Goal: Information Seeking & Learning: Check status

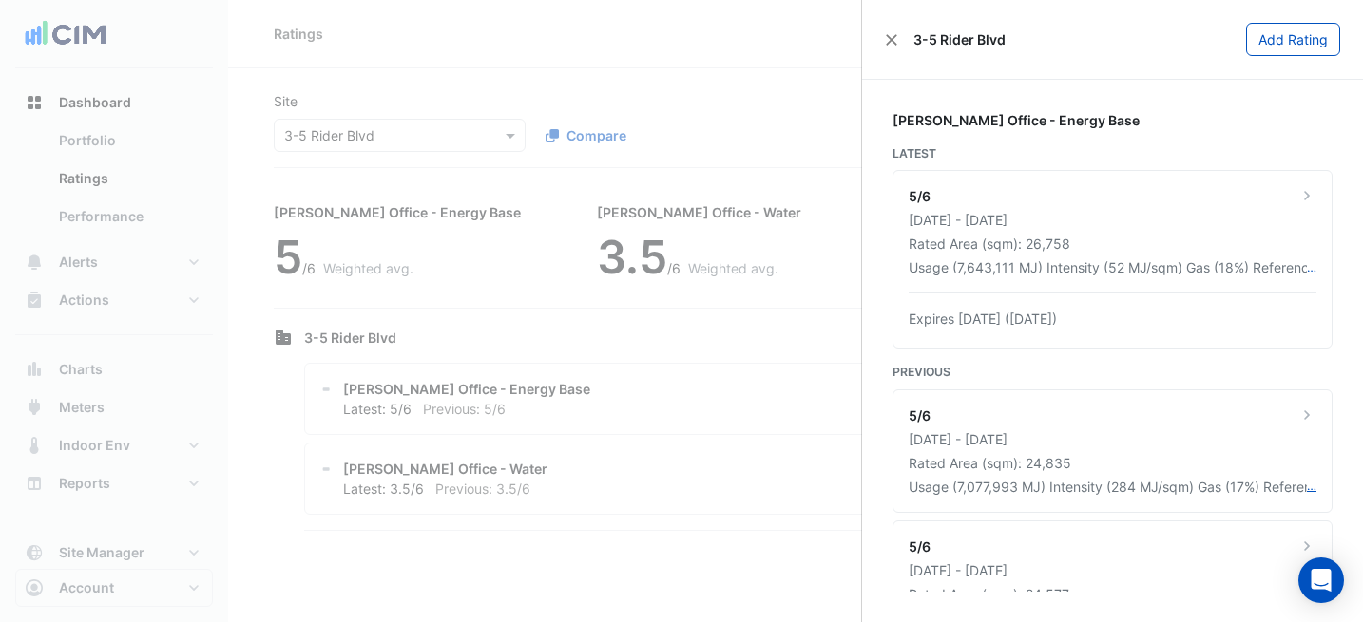
click at [479, 99] on ngb-offcanvas-backdrop at bounding box center [681, 311] width 1363 height 622
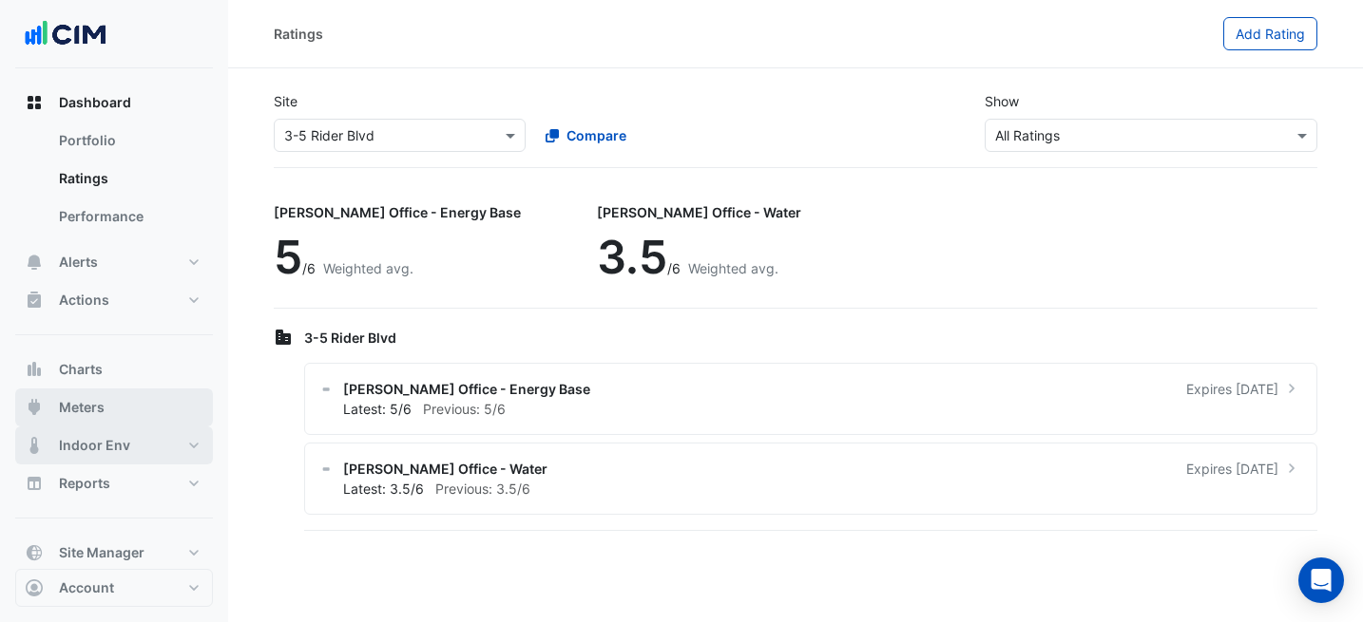
click at [157, 428] on button "Indoor Env" at bounding box center [114, 446] width 198 height 38
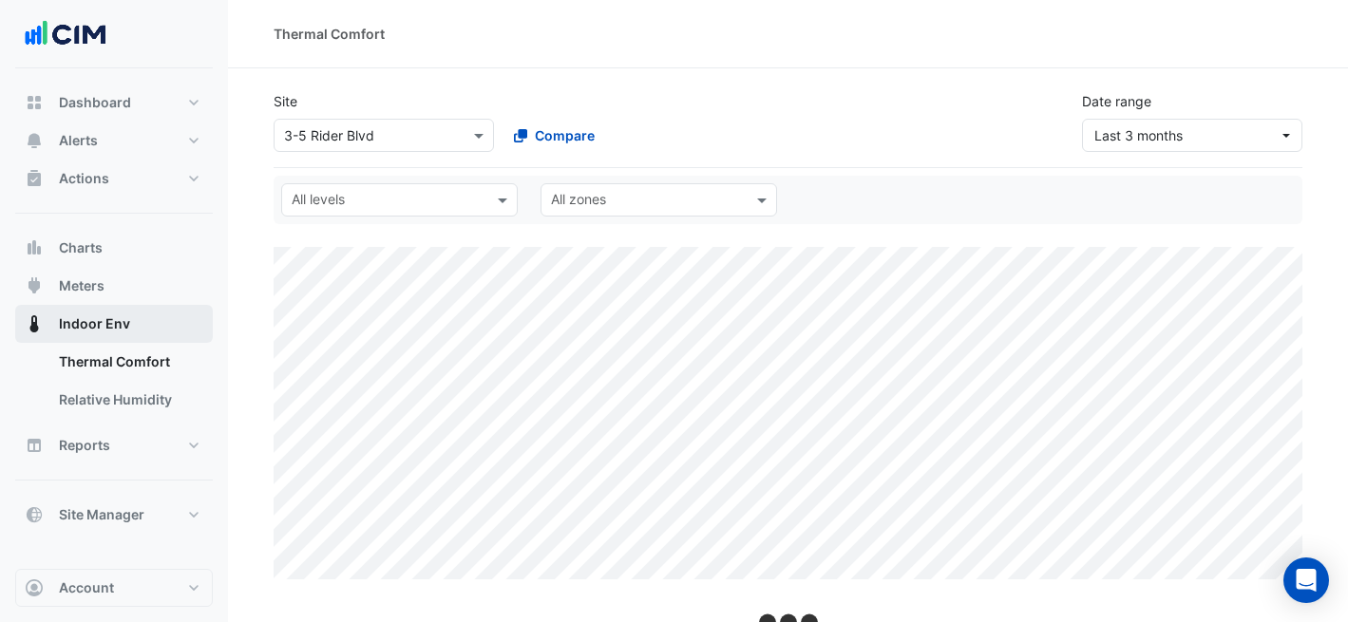
click at [123, 306] on button "Indoor Env" at bounding box center [114, 324] width 198 height 38
click at [138, 293] on button "Meters" at bounding box center [114, 286] width 198 height 38
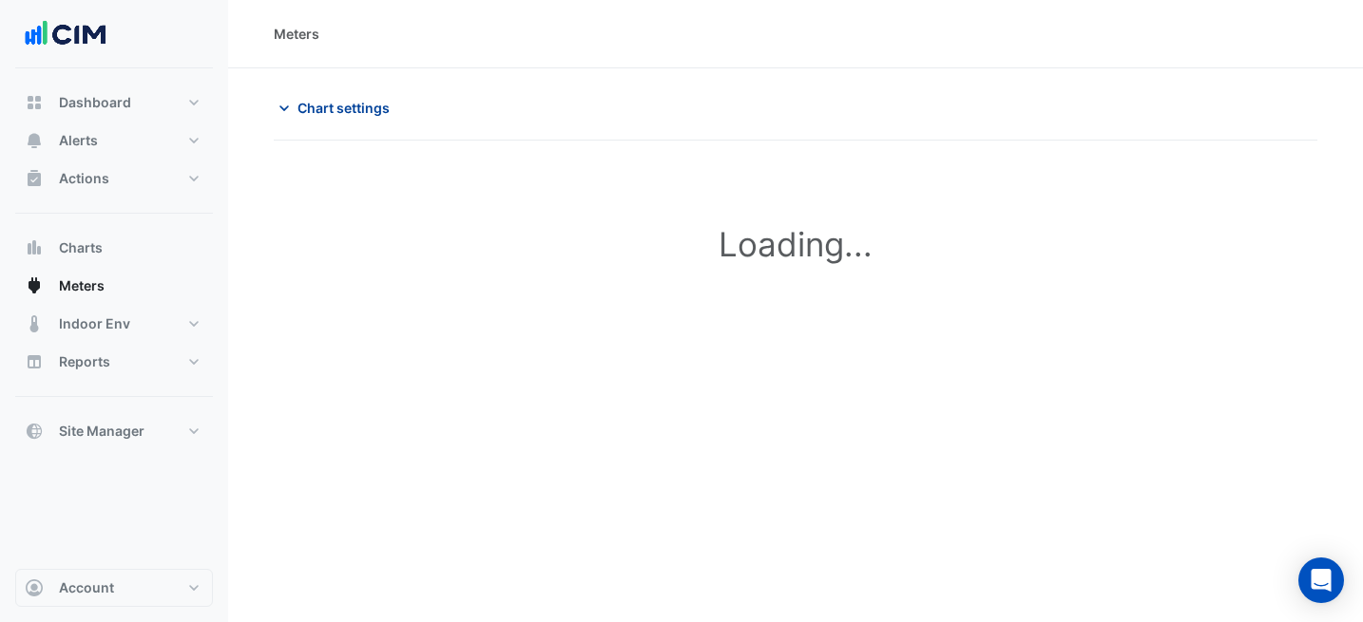
click at [346, 105] on span "Chart settings" at bounding box center [343, 108] width 92 height 20
type input "**********"
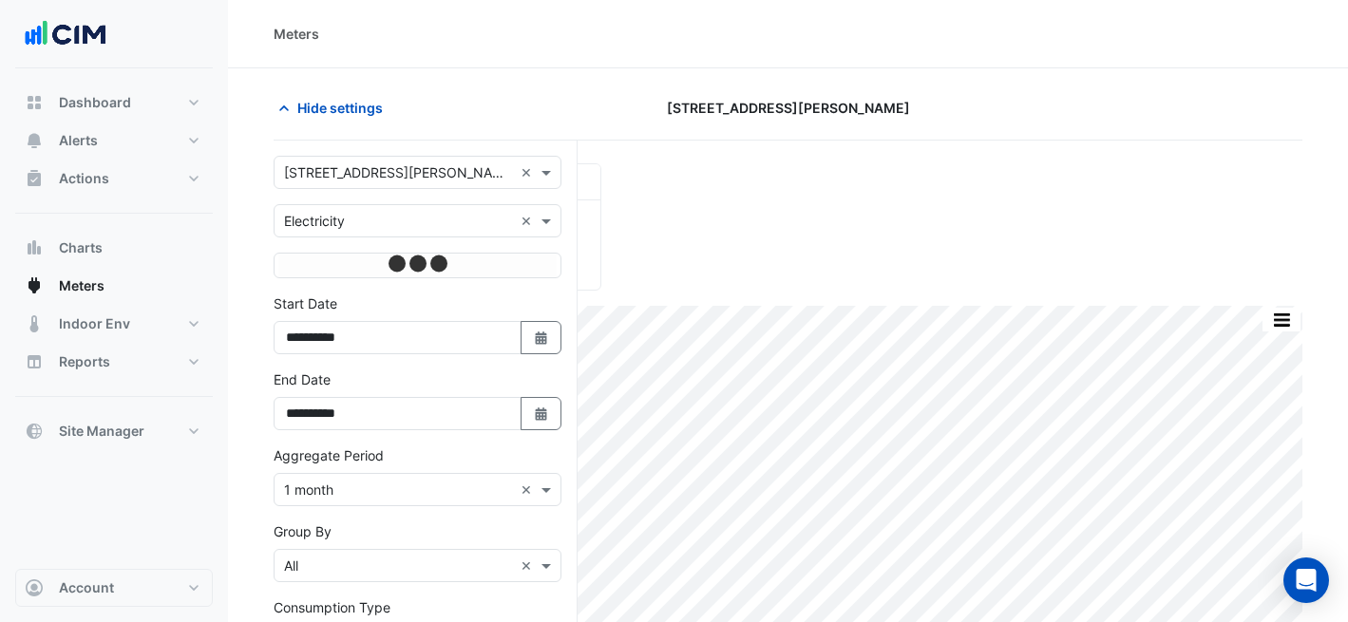
click at [401, 171] on input "text" at bounding box center [398, 173] width 229 height 20
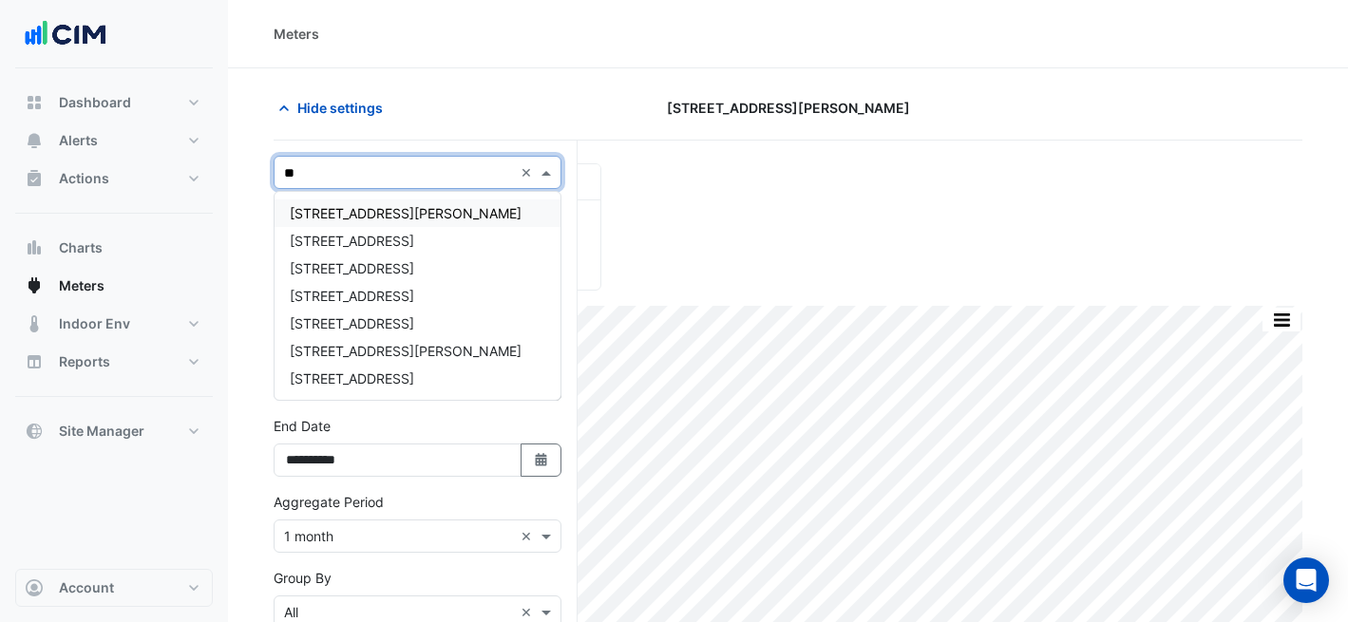
type input "**"
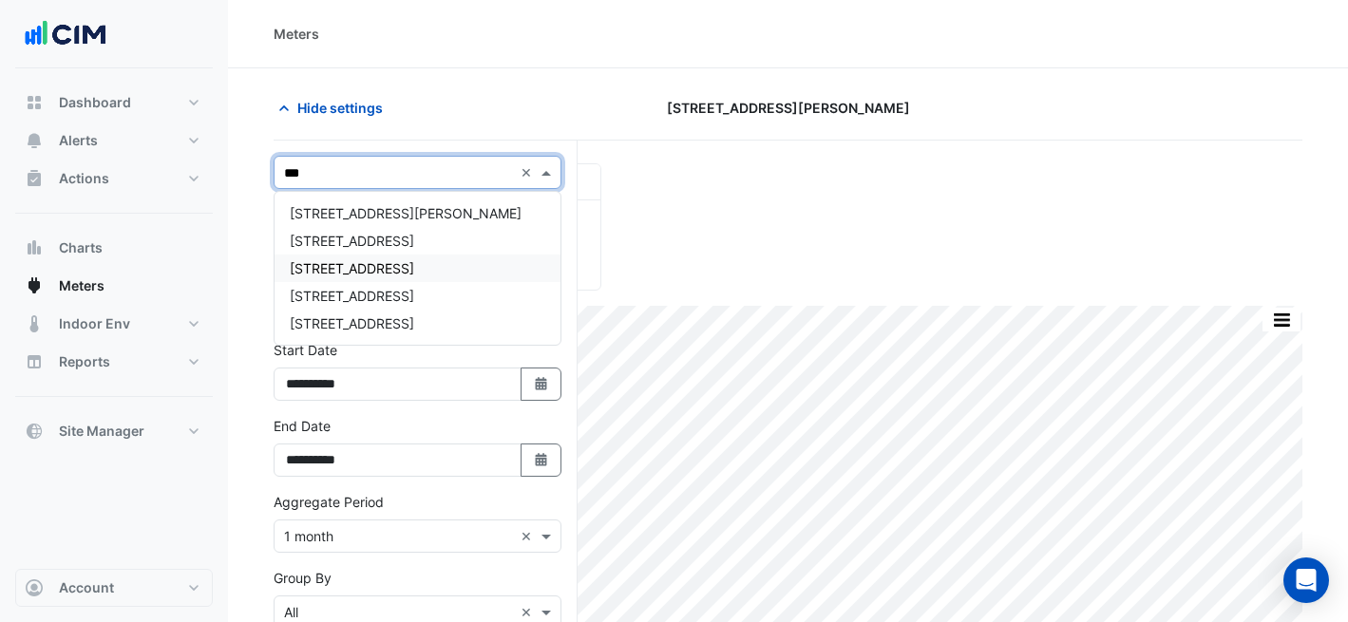
click at [362, 263] on span "[STREET_ADDRESS]" at bounding box center [352, 268] width 124 height 16
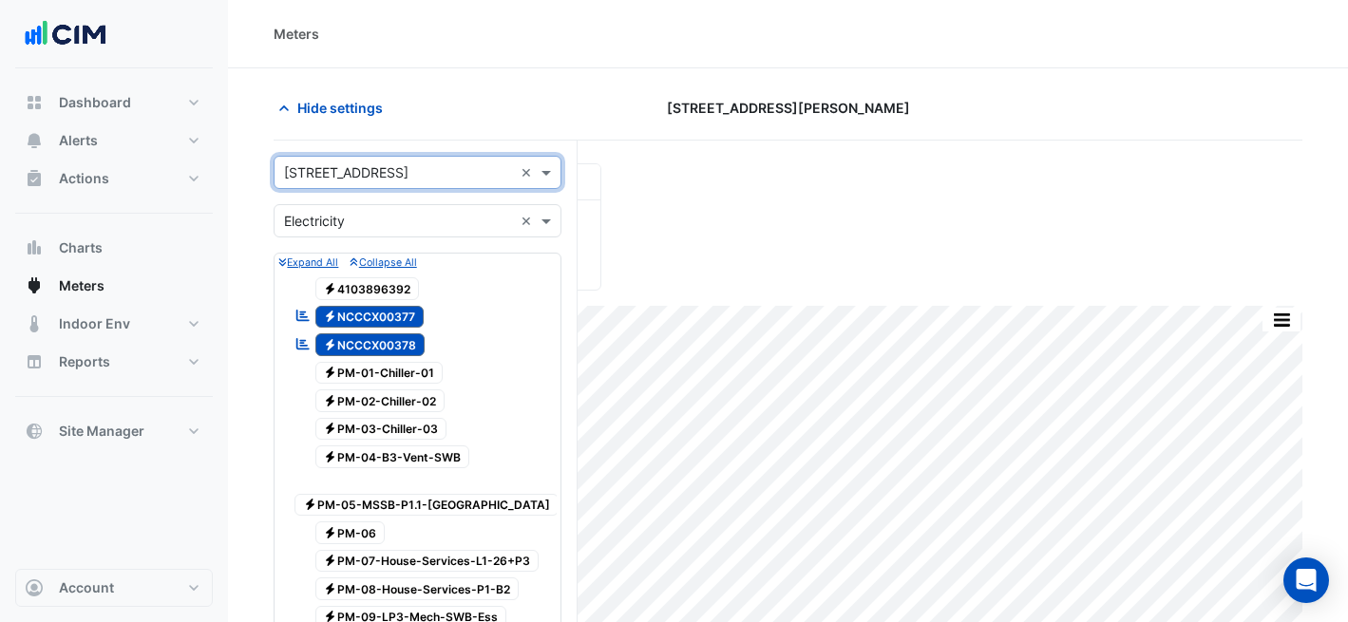
click at [444, 216] on input "text" at bounding box center [398, 222] width 229 height 20
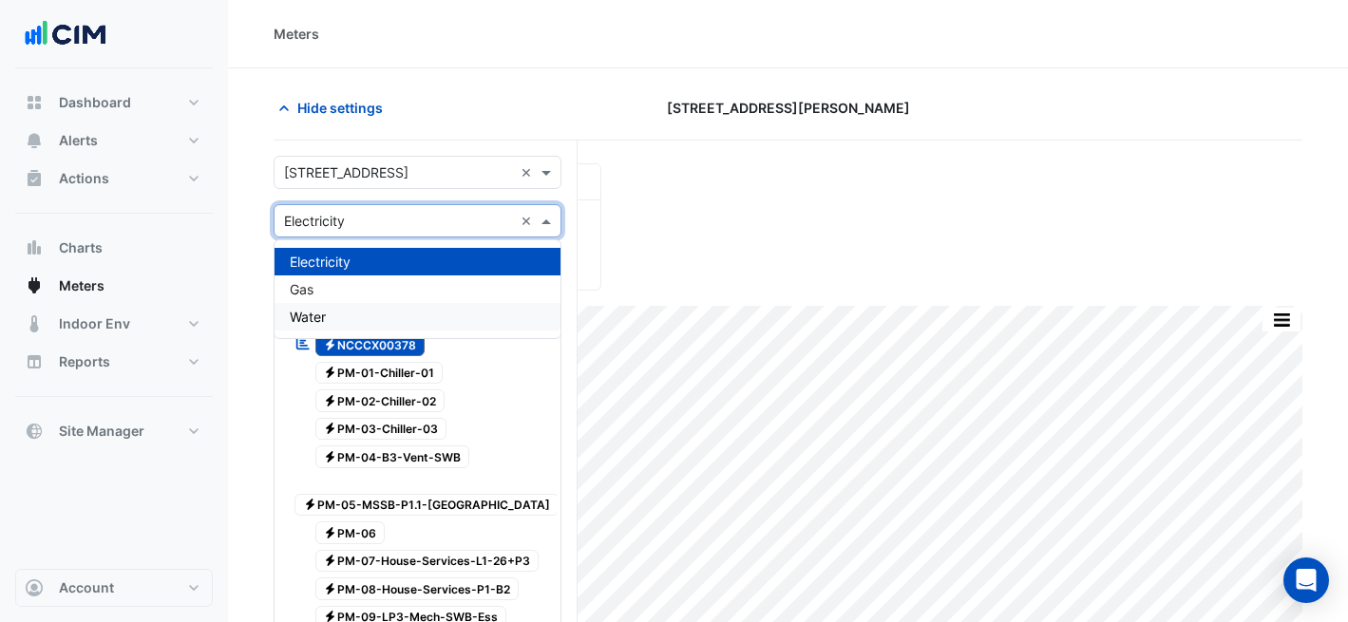
click at [423, 312] on div "Water" at bounding box center [418, 317] width 286 height 28
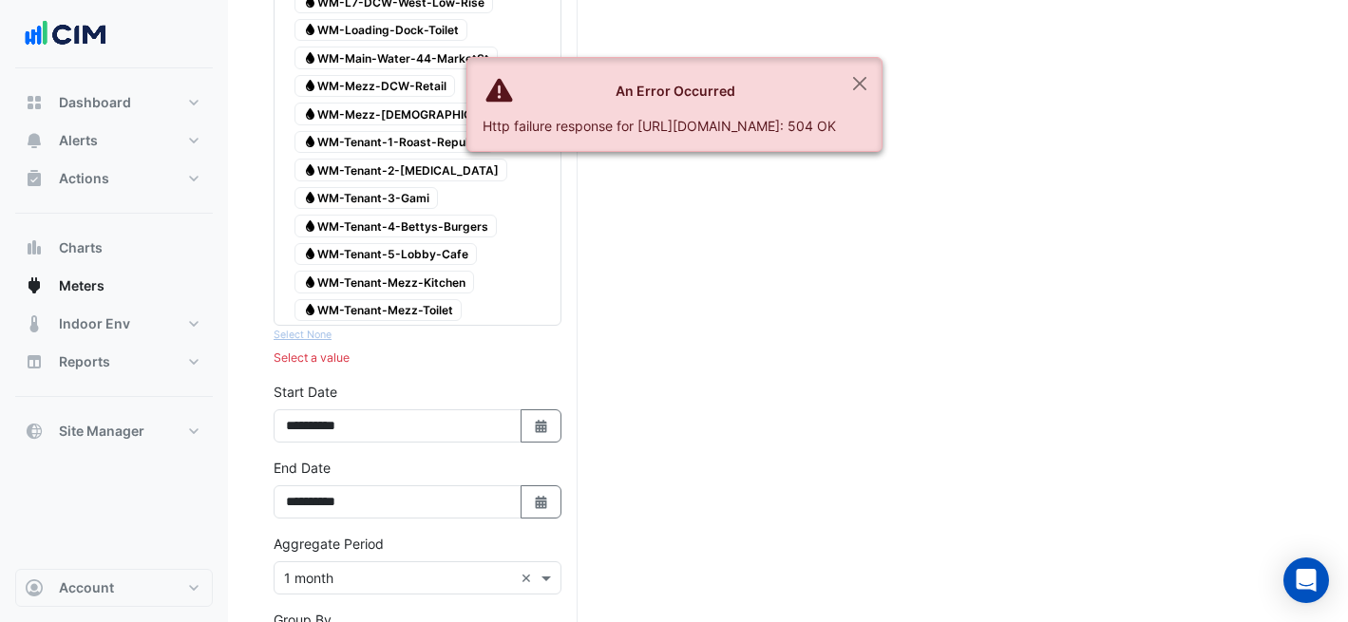
scroll to position [728, 0]
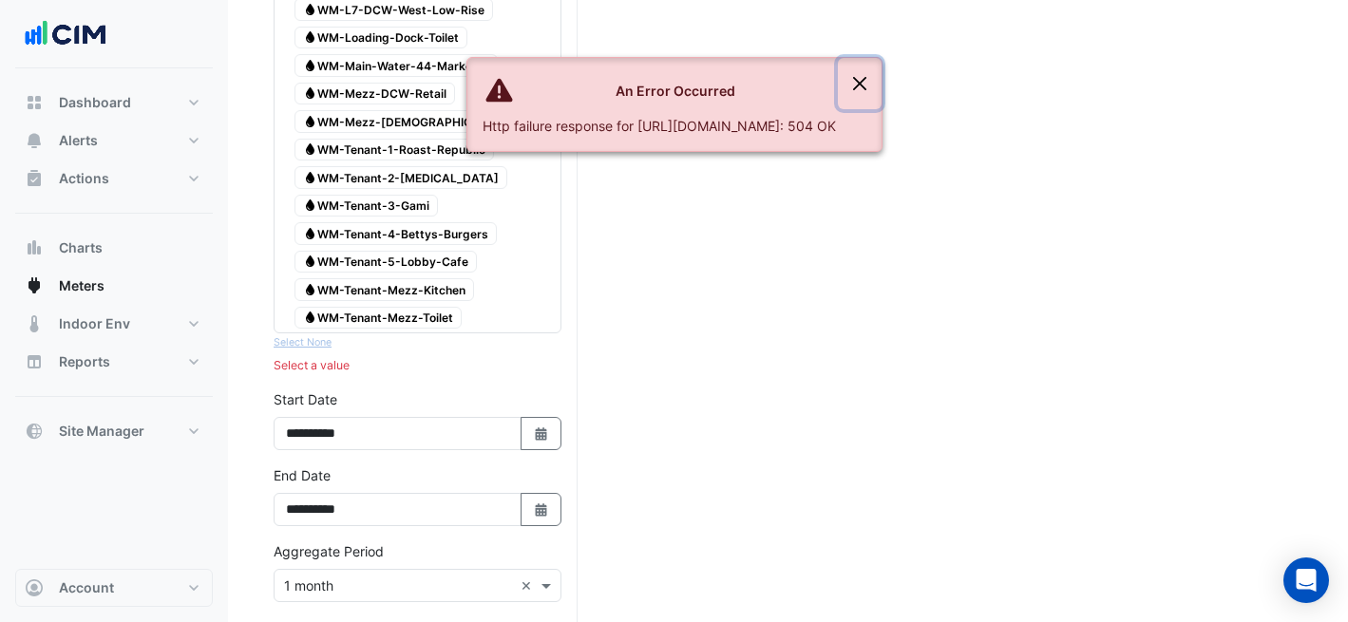
click at [882, 88] on button "Close" at bounding box center [860, 83] width 44 height 51
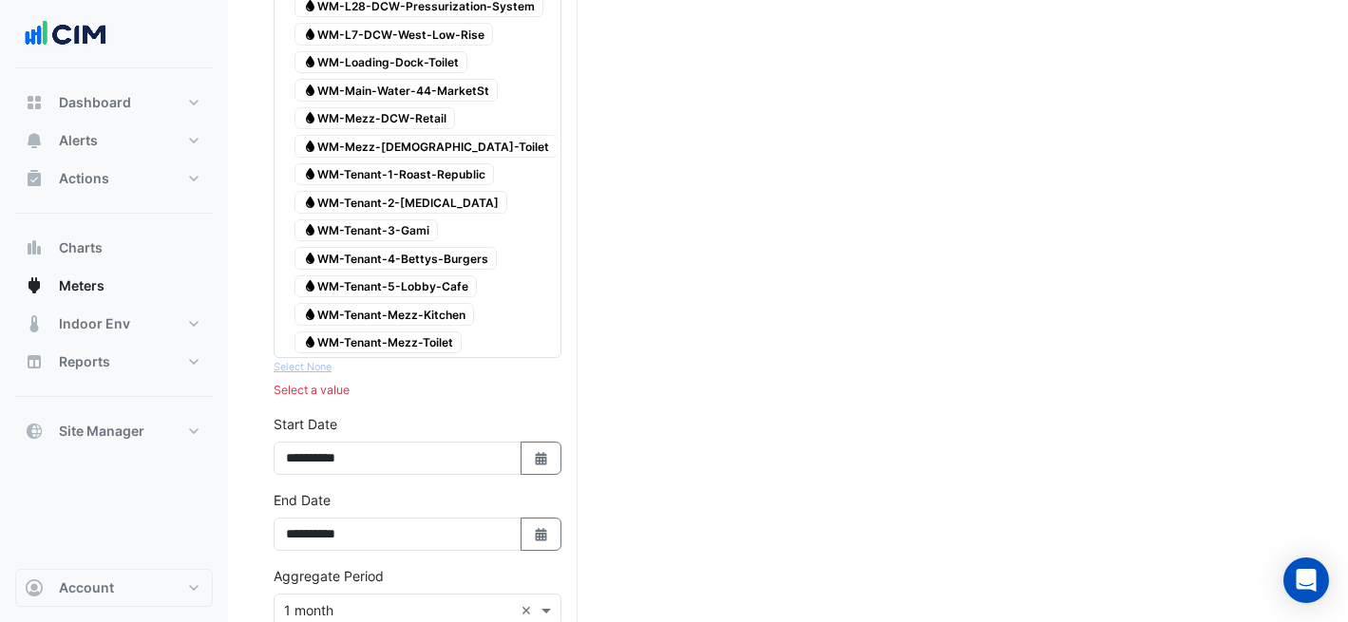
scroll to position [700, 0]
click at [433, 321] on span "Water WM-Tenant-Mezz-Kitchen" at bounding box center [385, 317] width 180 height 23
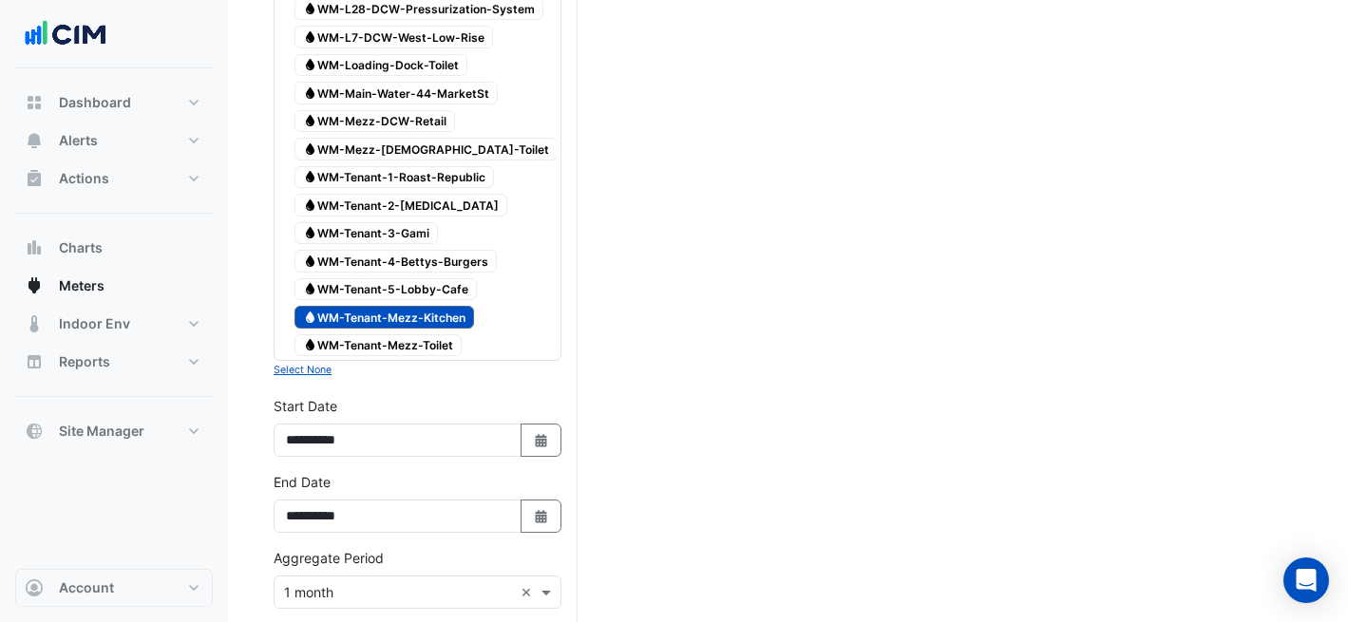
click at [376, 342] on span "Water WM-Tenant-Mezz-Toilet" at bounding box center [378, 345] width 167 height 23
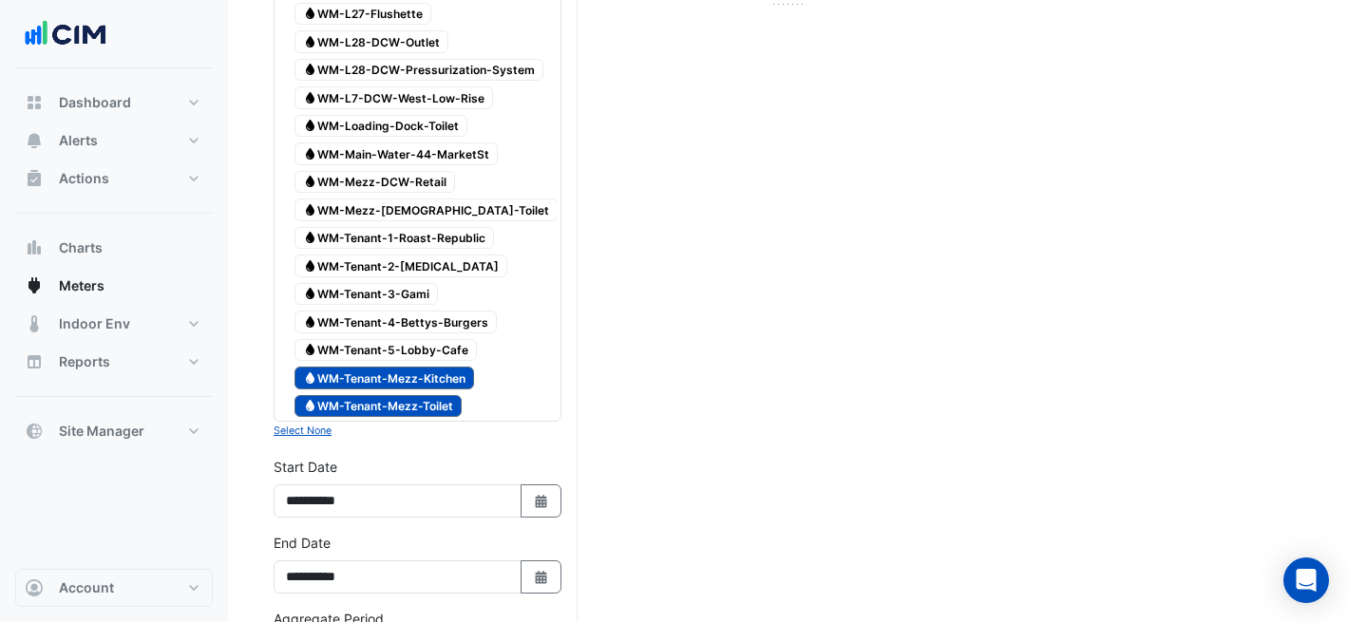
scroll to position [560, 0]
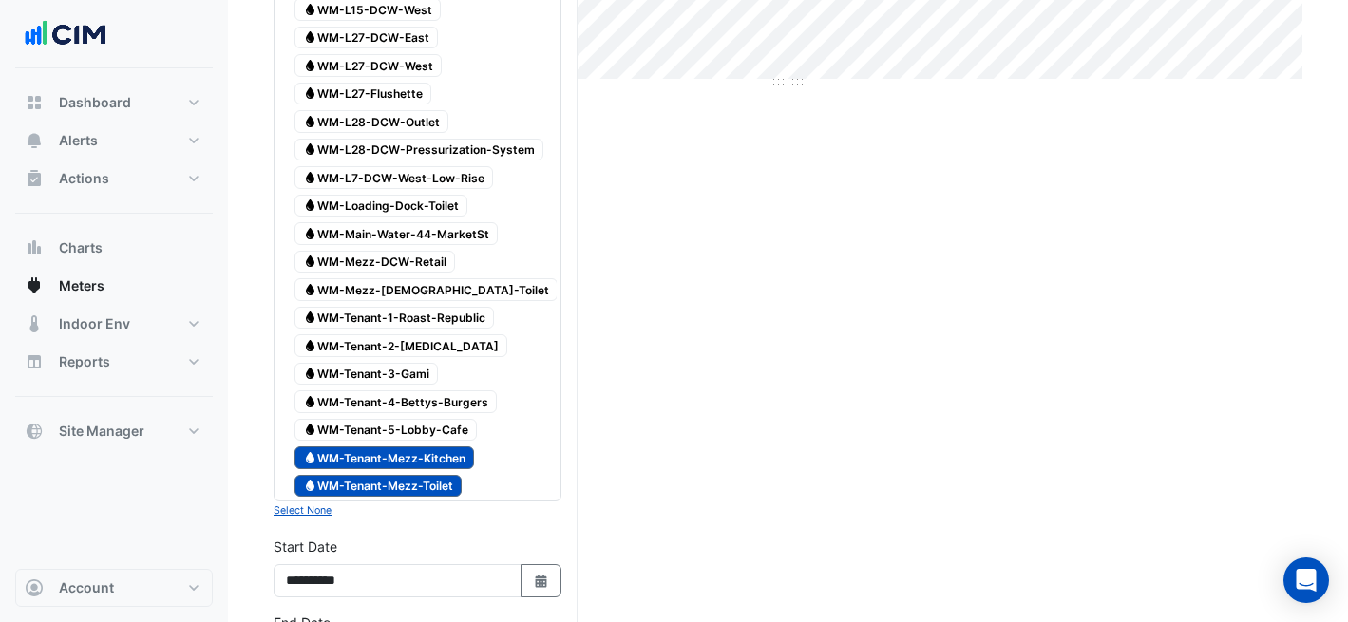
click at [327, 290] on span "Water WM-Mezz-[DEMOGRAPHIC_DATA]-Toilet" at bounding box center [426, 289] width 263 height 23
click at [411, 316] on span "Water WM-Tenant-1-Roast-Republic" at bounding box center [395, 318] width 200 height 23
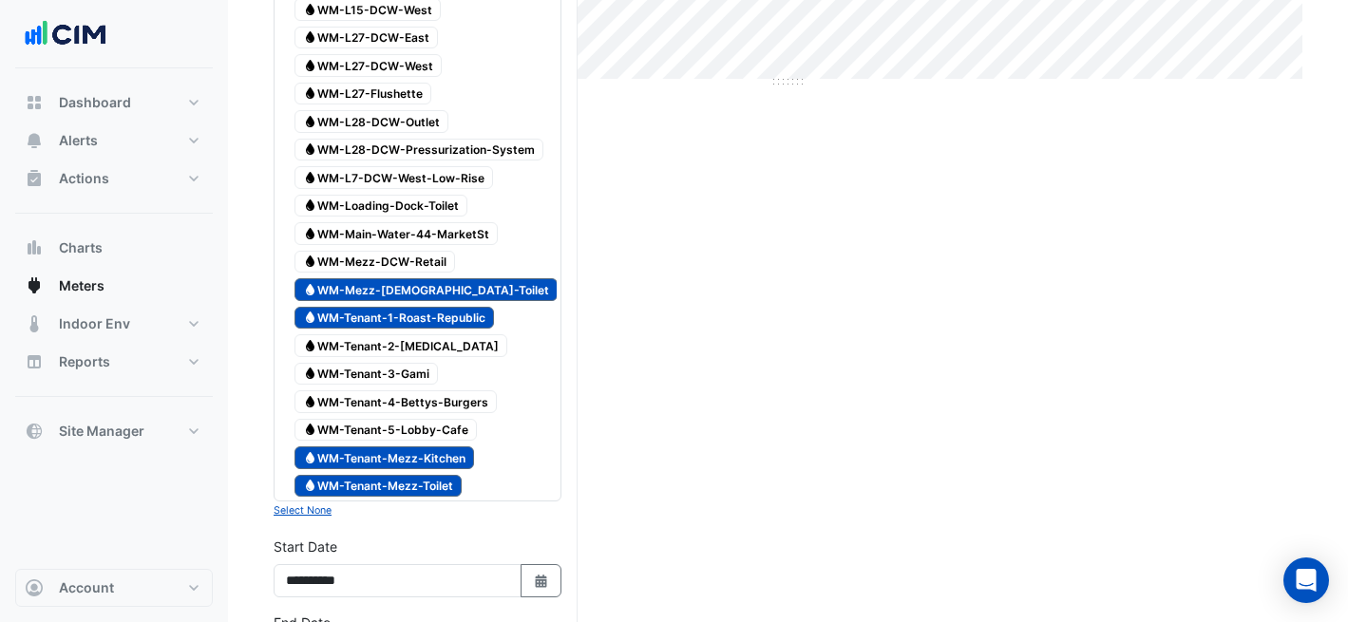
click at [377, 347] on span "Water WM-Tenant-2-[MEDICAL_DATA]" at bounding box center [401, 345] width 213 height 23
click at [388, 370] on span "Water WM-Tenant-3-Gami" at bounding box center [366, 374] width 143 height 23
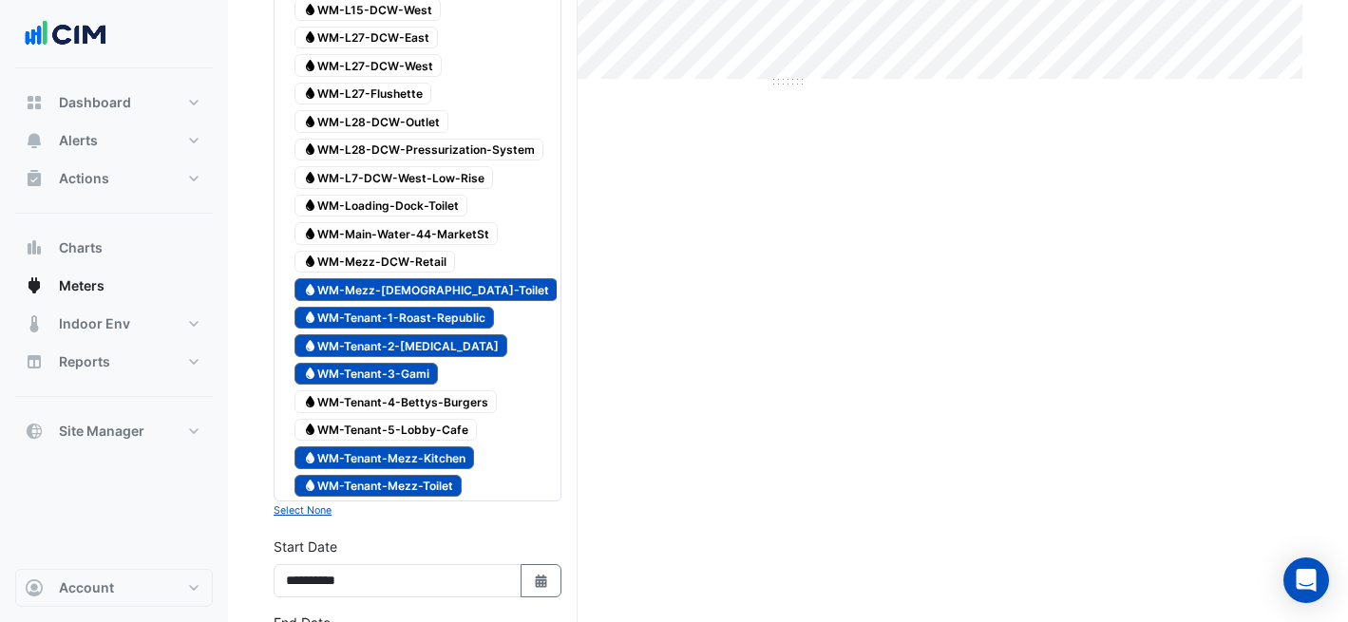
click at [418, 401] on span "Water WM-Tenant-4-Bettys-Burgers" at bounding box center [396, 402] width 202 height 23
click at [443, 440] on div "Water WM-Tenant-5-Lobby-Cafe" at bounding box center [386, 430] width 192 height 27
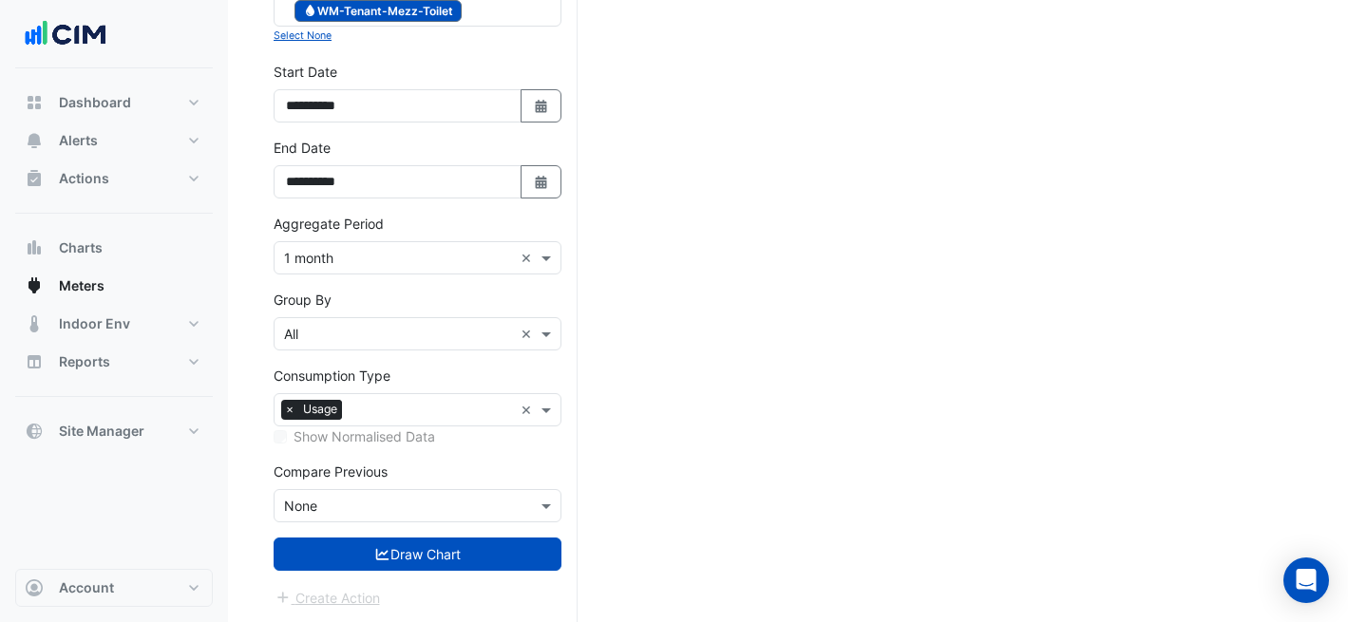
scroll to position [1036, 0]
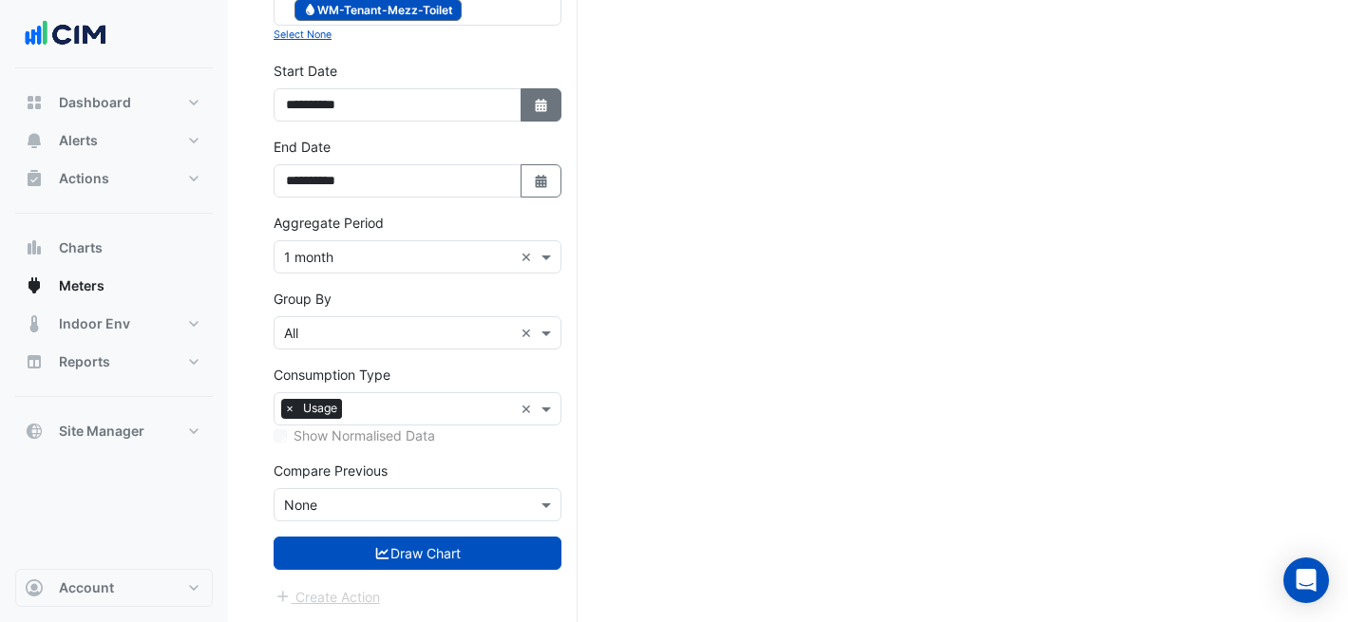
click at [547, 100] on icon "Select Date" at bounding box center [541, 105] width 17 height 13
select select "*"
select select "****"
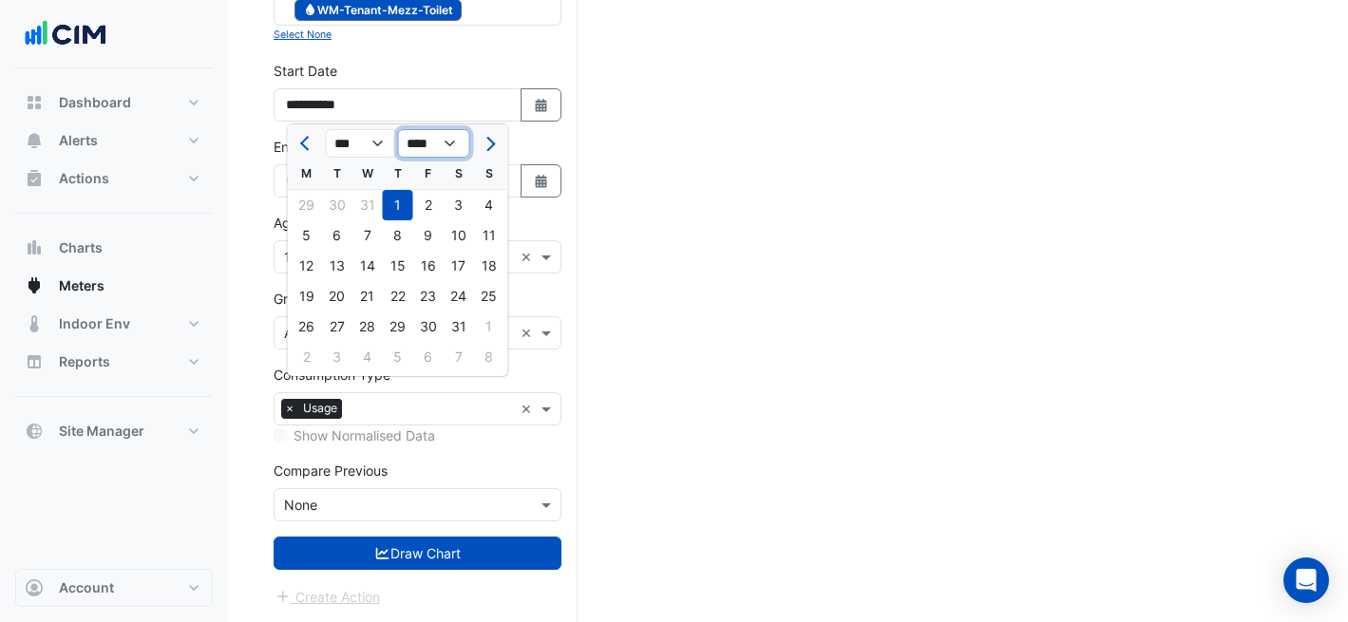
click at [412, 145] on select "**** **** **** **** **** **** **** **** **** **** **** ****" at bounding box center [434, 143] width 72 height 29
click at [458, 139] on select "**** **** **** **** **** **** **** **** **** **** **** ****" at bounding box center [434, 143] width 72 height 29
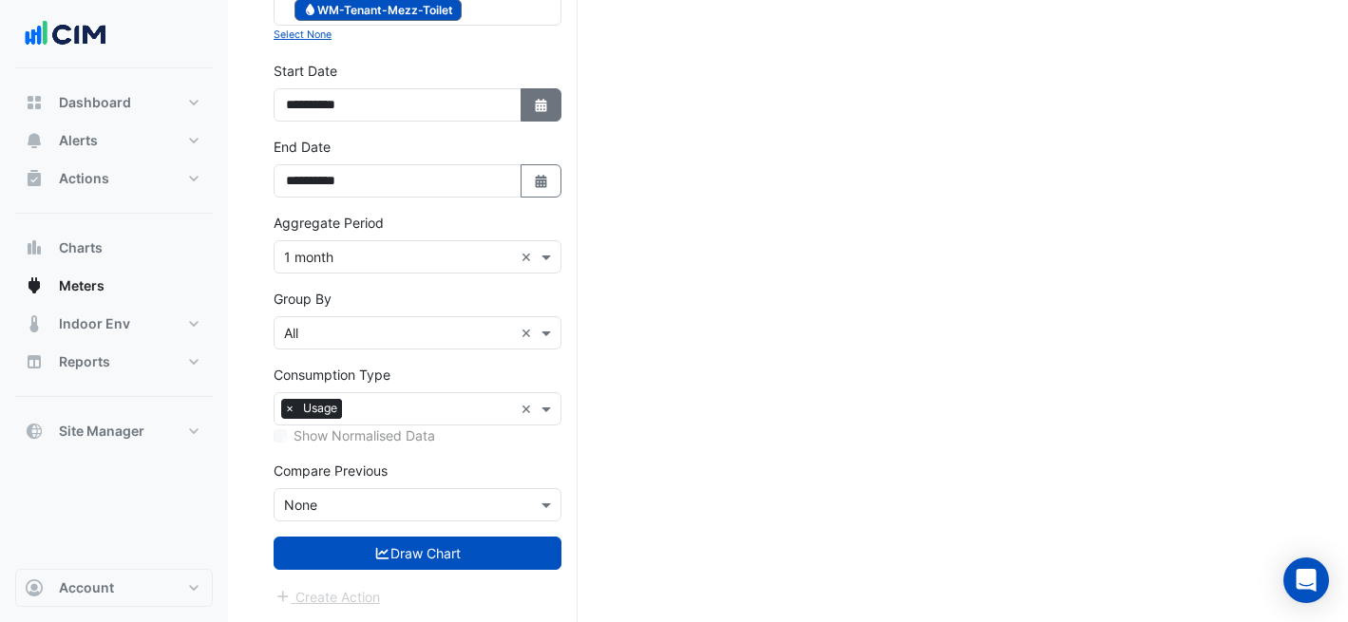
click at [527, 121] on button "Select Date" at bounding box center [542, 104] width 42 height 33
select select "*"
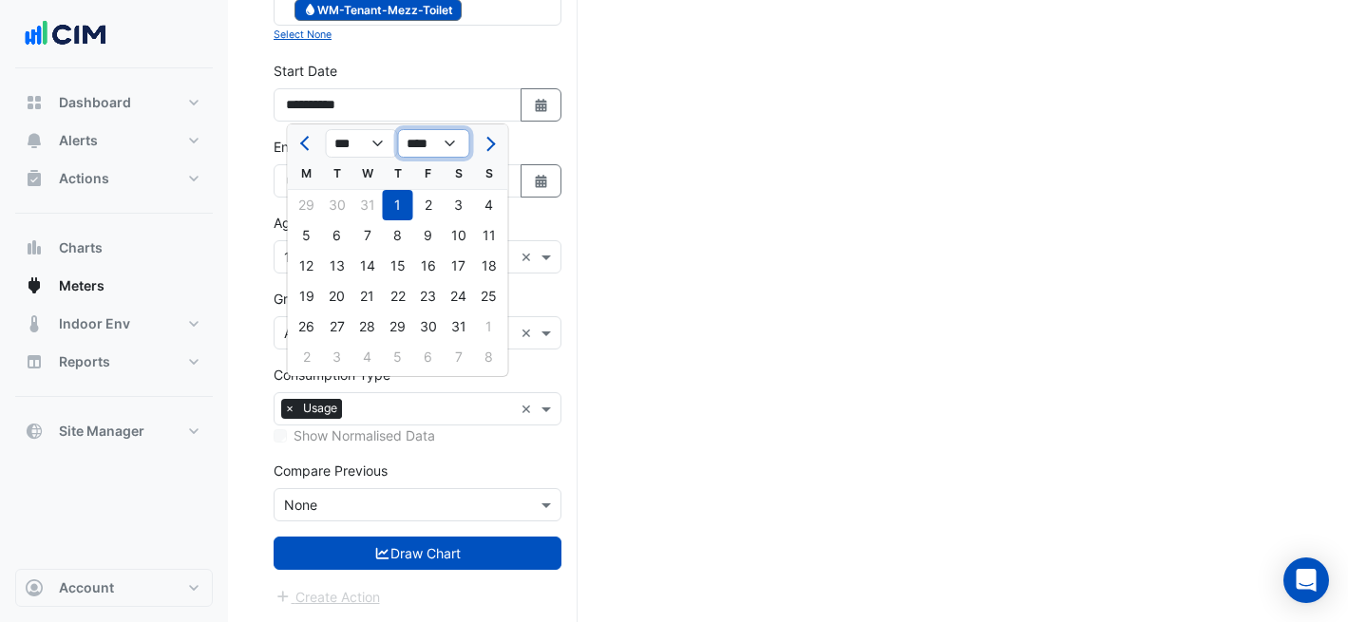
click at [456, 147] on select "**** **** **** **** **** **** **** **** **** **** **** ****" at bounding box center [434, 143] width 72 height 29
select select "****"
click at [297, 152] on button "Previous month" at bounding box center [307, 143] width 23 height 30
select select "*"
click at [497, 205] on div "1" at bounding box center [489, 205] width 30 height 30
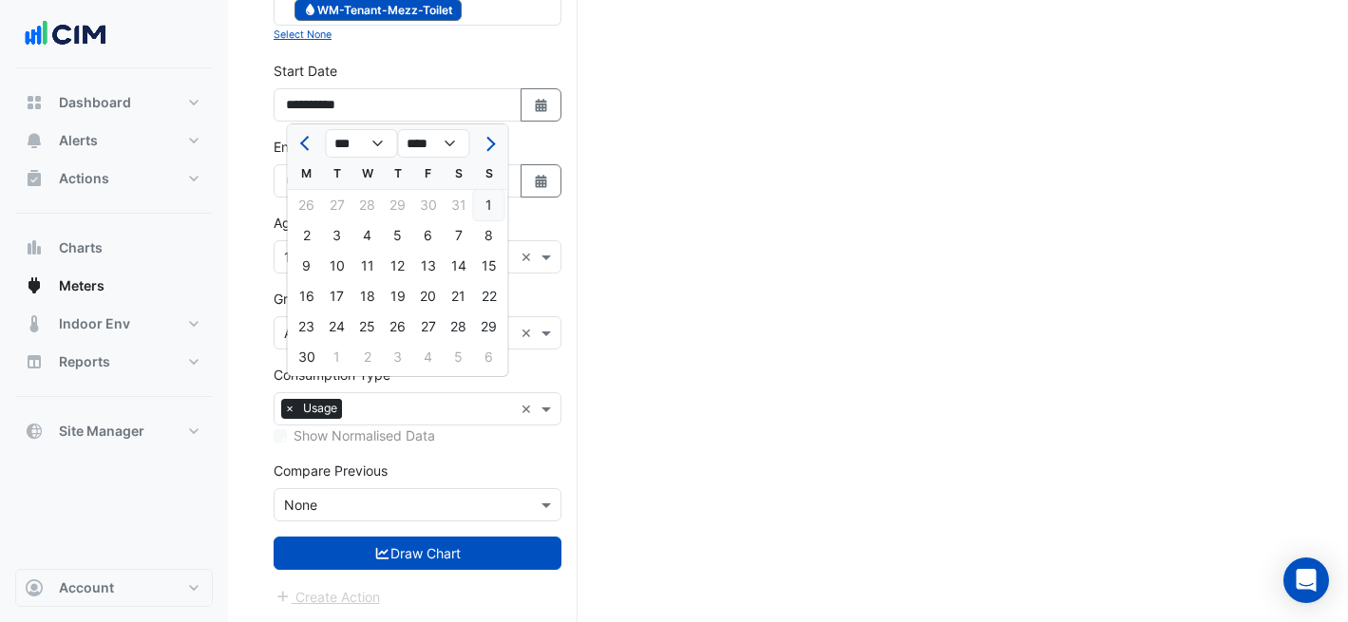
type input "**********"
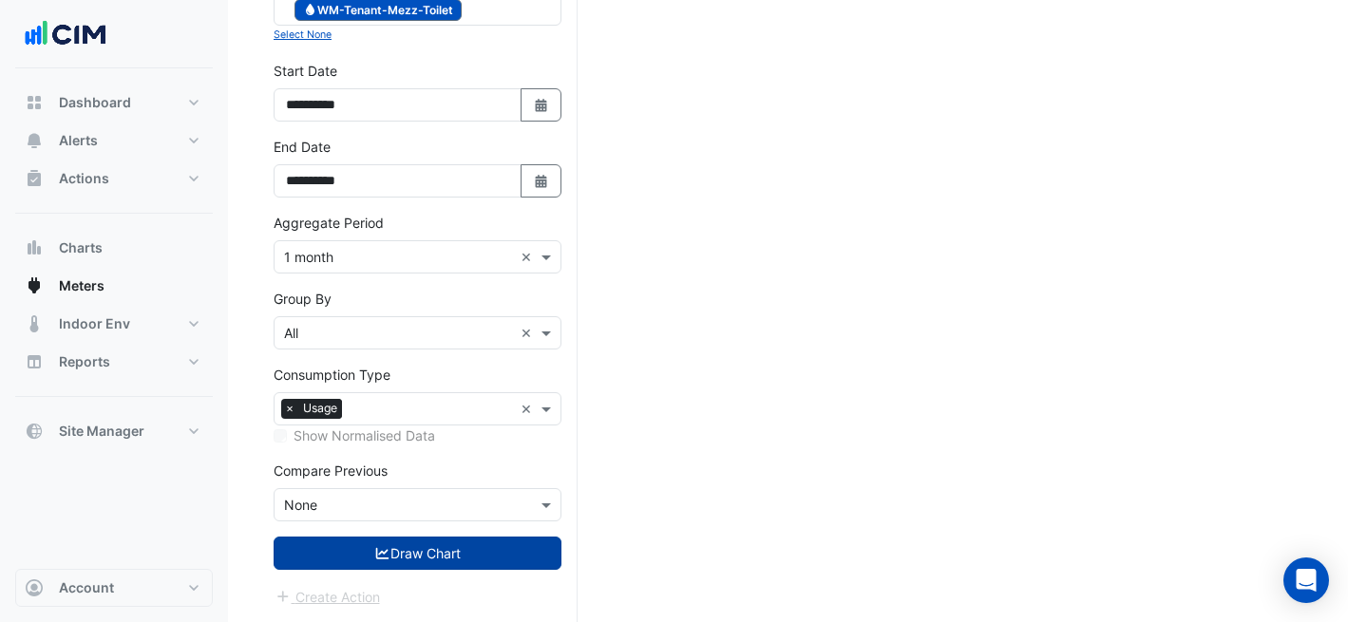
click at [483, 554] on button "Draw Chart" at bounding box center [418, 553] width 288 height 33
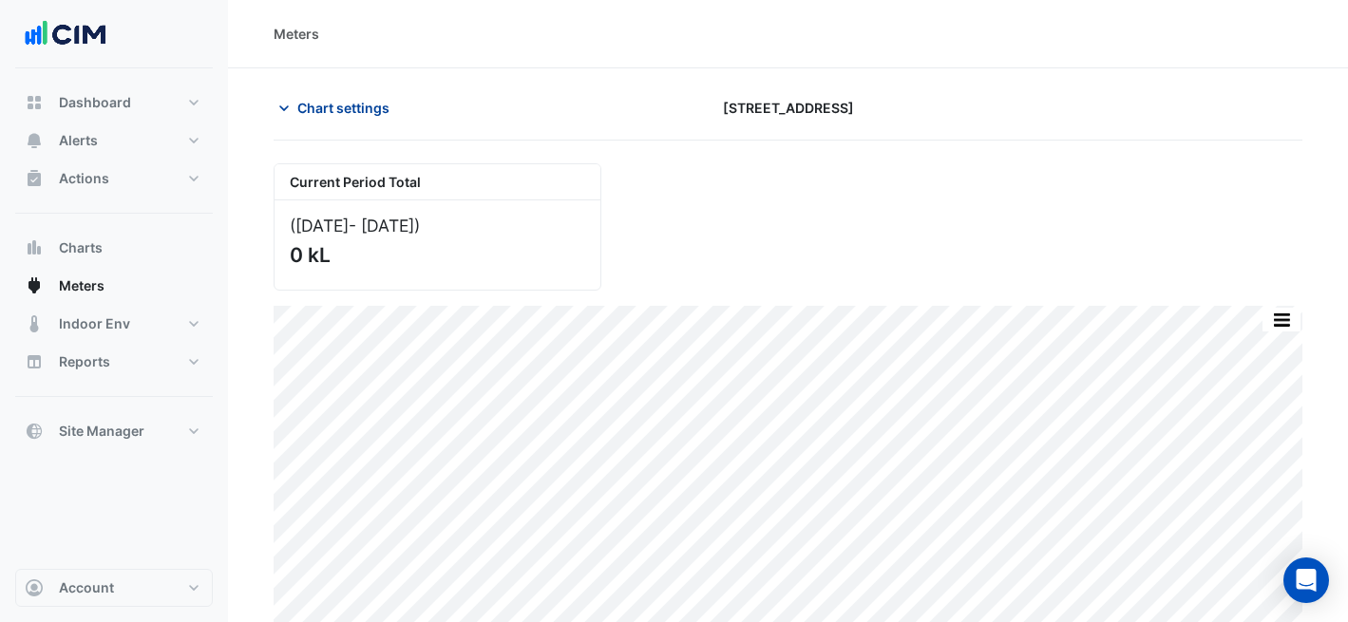
click at [309, 109] on span "Chart settings" at bounding box center [343, 108] width 92 height 20
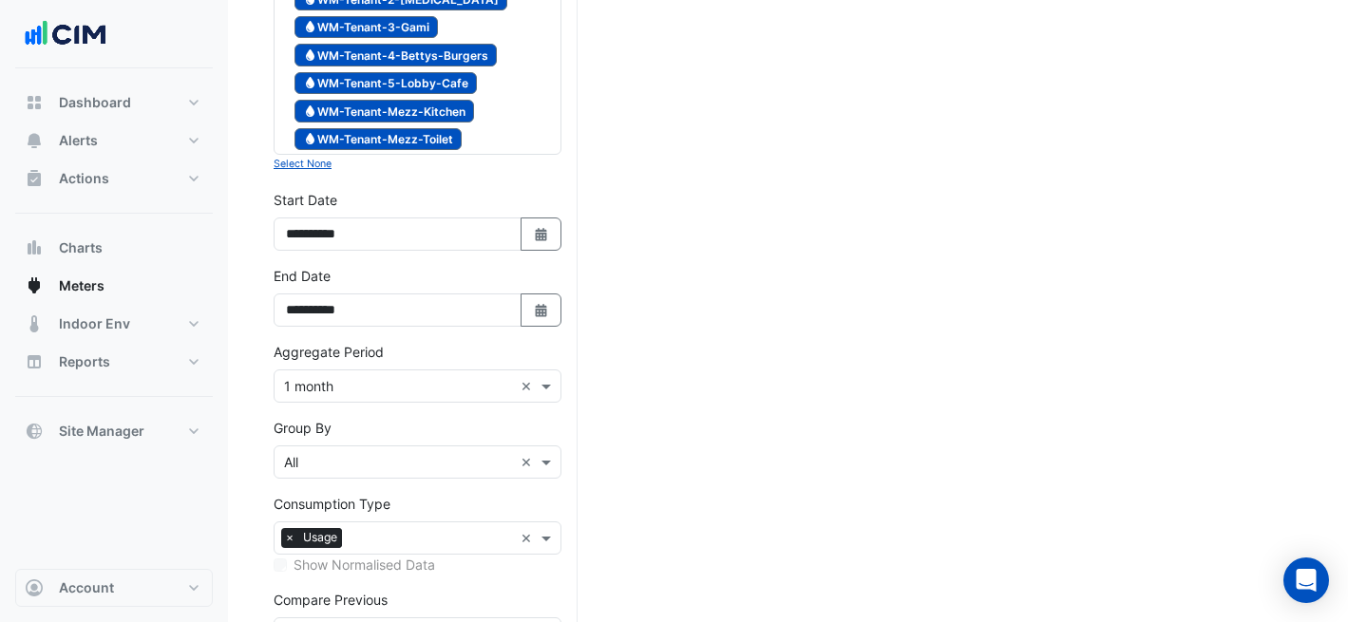
scroll to position [674, 0]
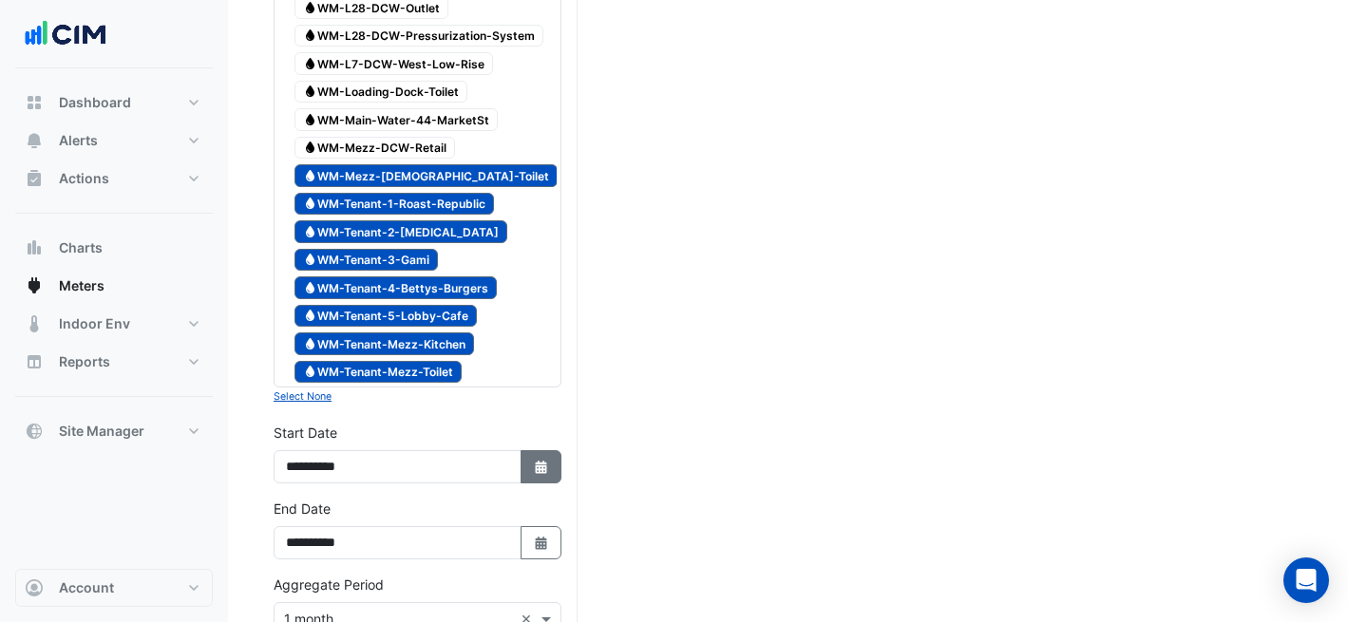
click at [551, 462] on button "Select Date" at bounding box center [542, 466] width 42 height 33
select select "*"
select select "****"
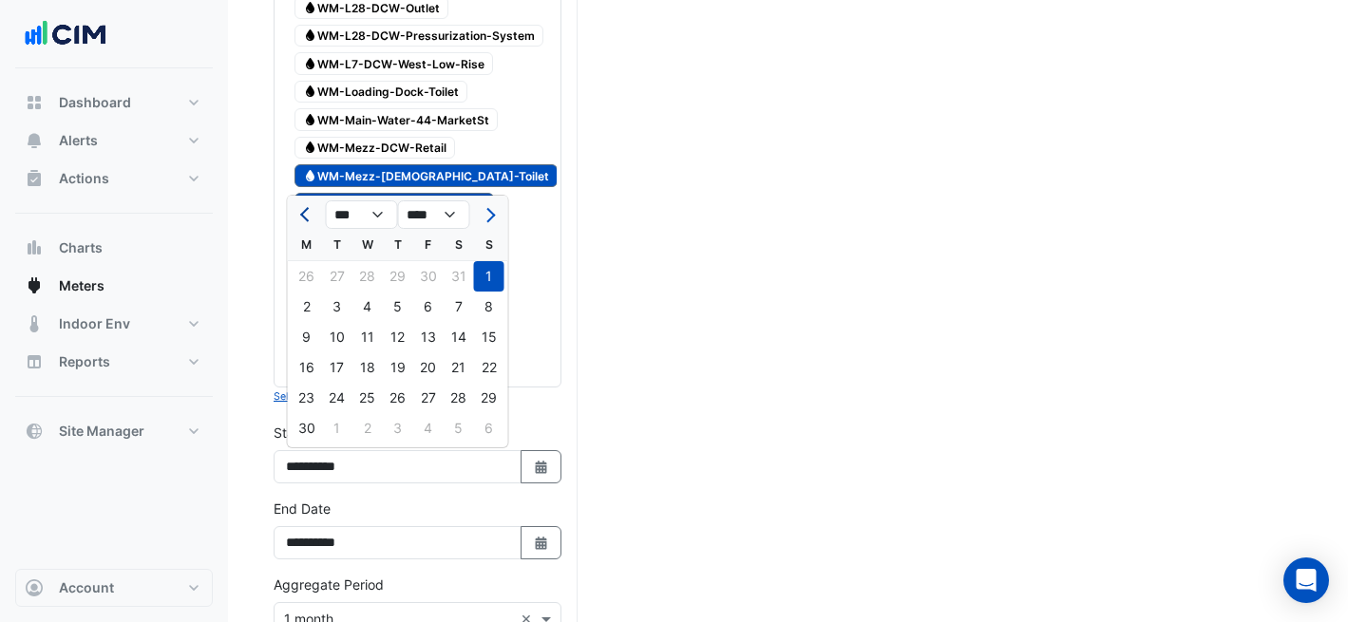
click at [308, 210] on span "Previous month" at bounding box center [307, 215] width 14 height 14
select select "*"
click at [620, 208] on div "Current Period Total ([DATE] - [DATE] ) 0 kL Print Save as JPEG Save as PNG Piv…" at bounding box center [788, 238] width 1029 height 1496
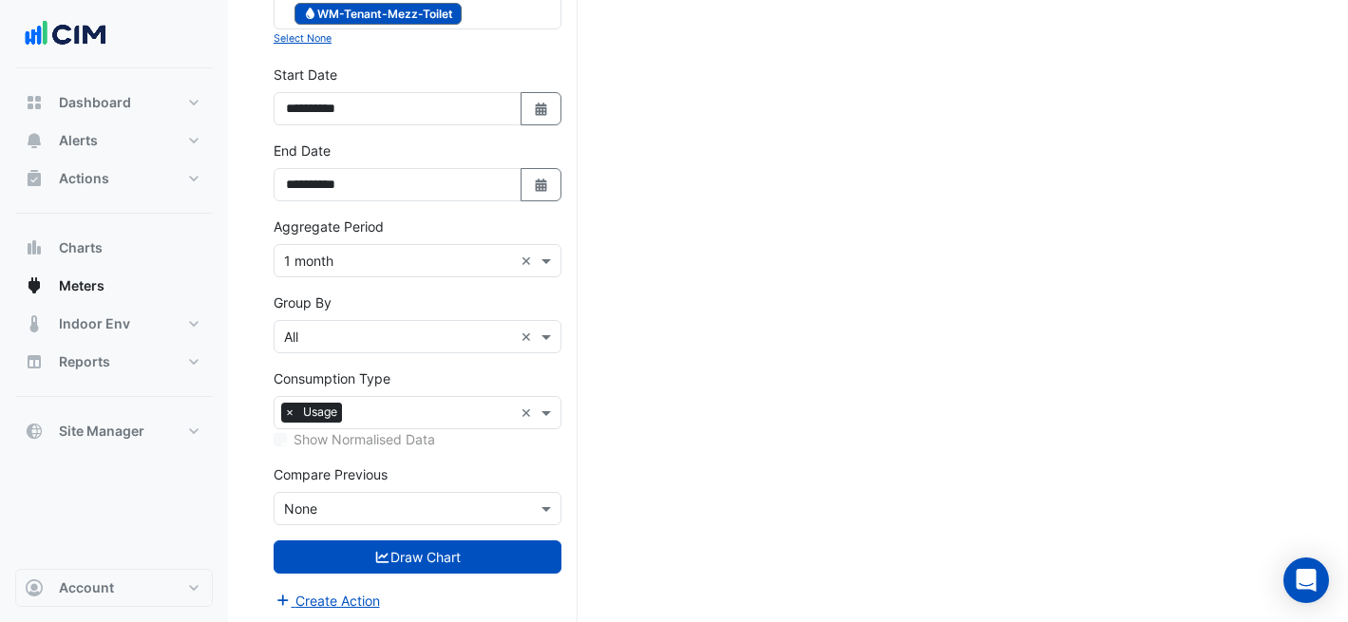
scroll to position [1036, 0]
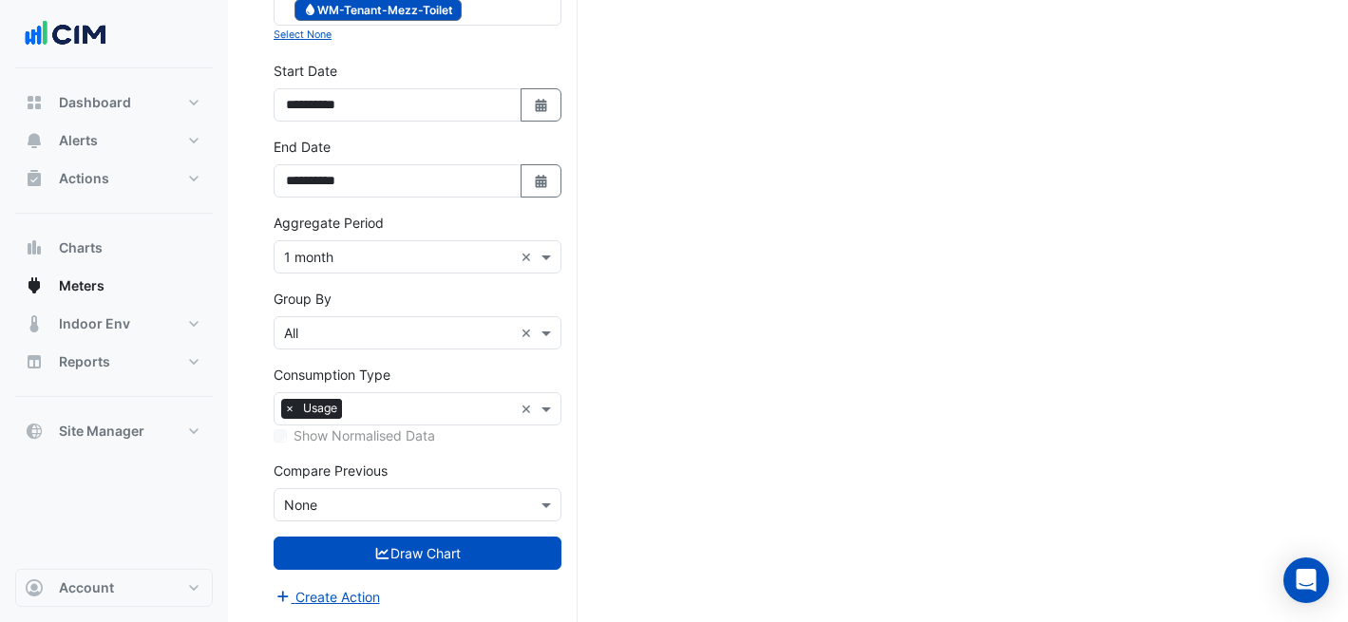
click at [411, 557] on button "Draw Chart" at bounding box center [418, 553] width 288 height 33
click at [552, 89] on button "Select Date" at bounding box center [542, 104] width 42 height 33
select select "*"
select select "****"
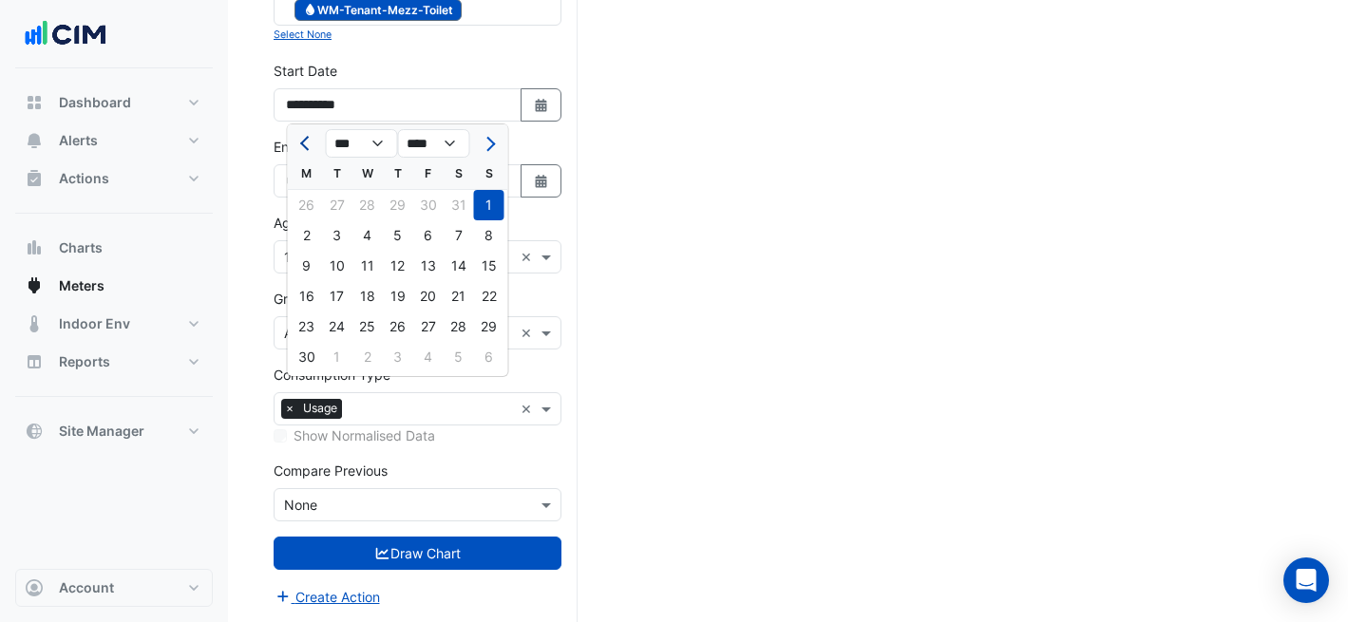
click at [298, 154] on button "Previous month" at bounding box center [307, 143] width 23 height 30
select select "*"
click at [393, 205] on div "1" at bounding box center [398, 205] width 30 height 30
type input "**********"
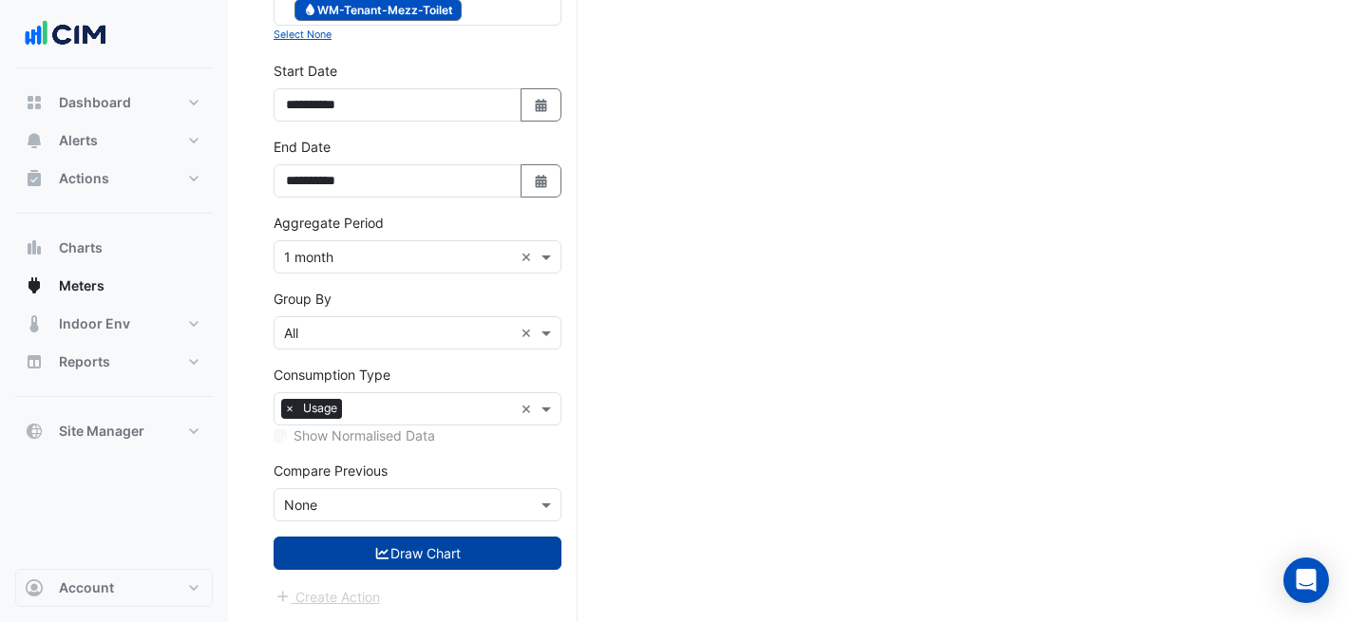
click at [460, 543] on button "Draw Chart" at bounding box center [418, 553] width 288 height 33
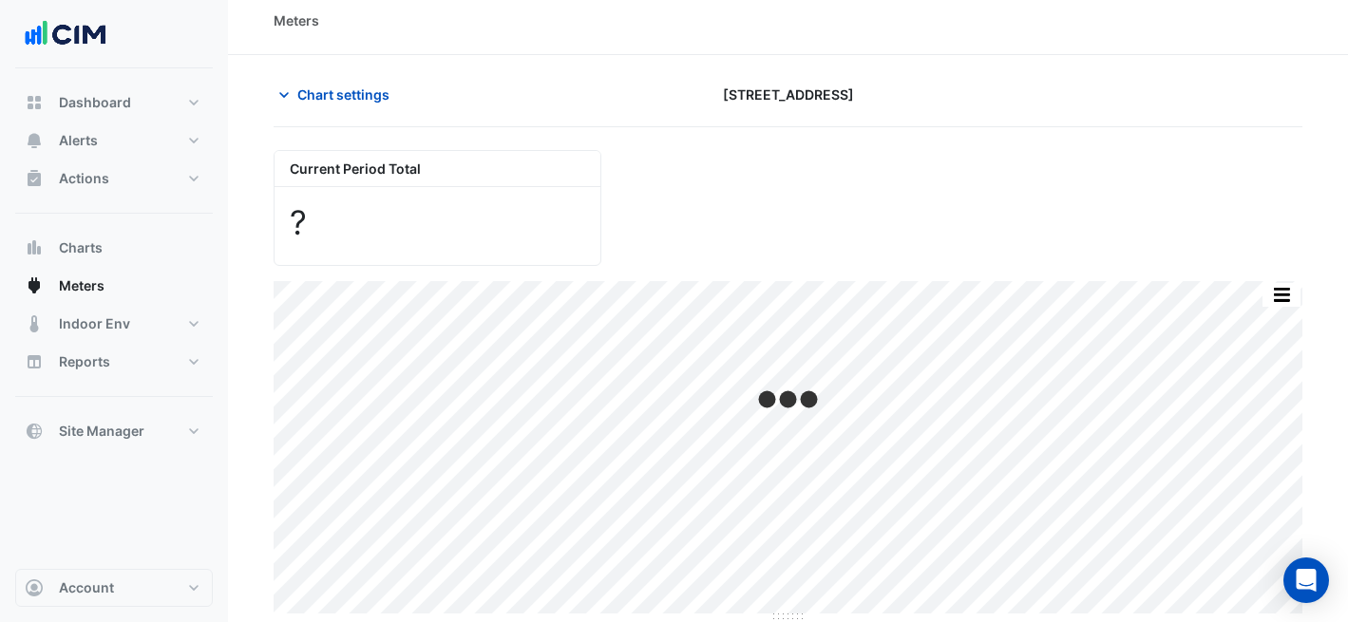
scroll to position [14, 0]
click at [321, 74] on section "Chart settings [STREET_ADDRESS] Current Period Total ([DATE] - [DATE] ) 282 kL …" at bounding box center [788, 344] width 1120 height 580
click at [326, 86] on span "Chart settings" at bounding box center [343, 94] width 92 height 20
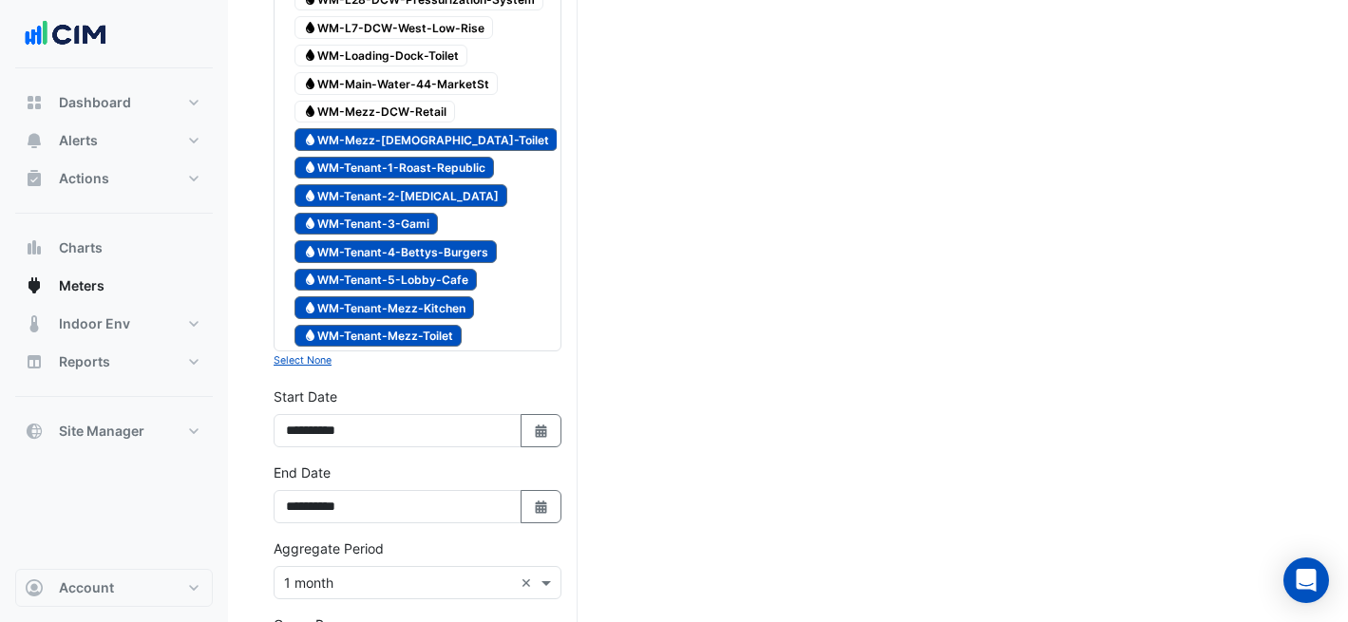
scroll to position [698, 0]
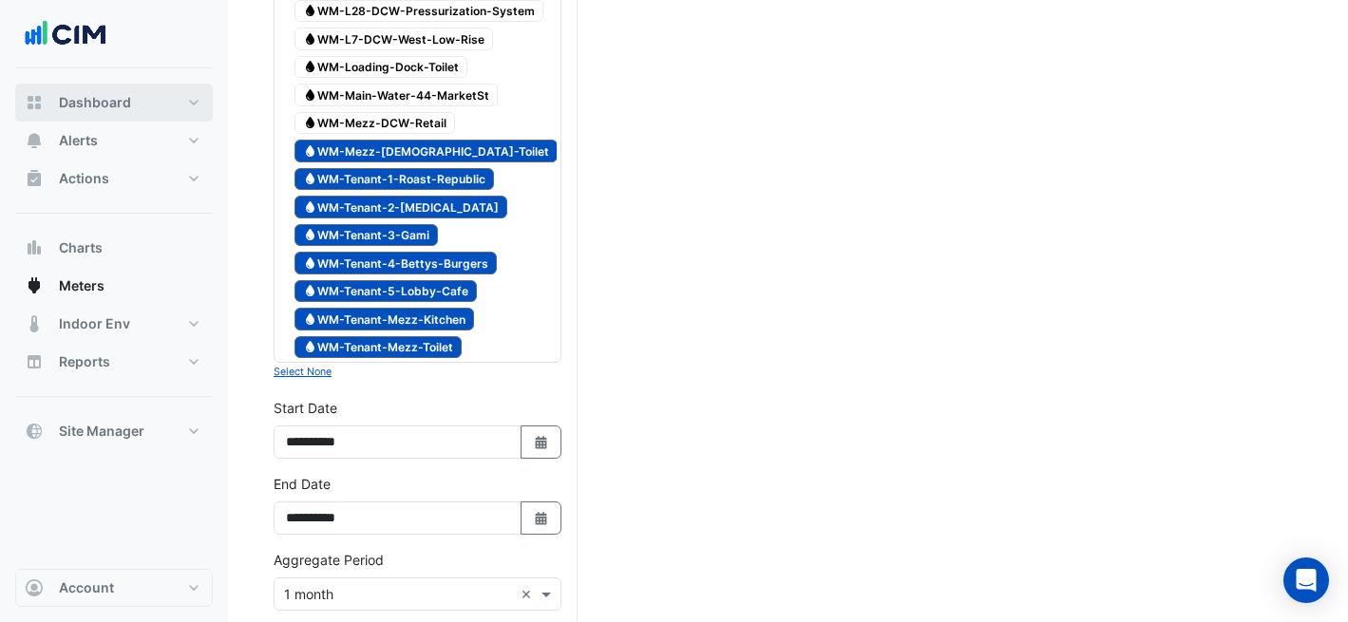
click at [120, 116] on button "Dashboard" at bounding box center [114, 103] width 198 height 38
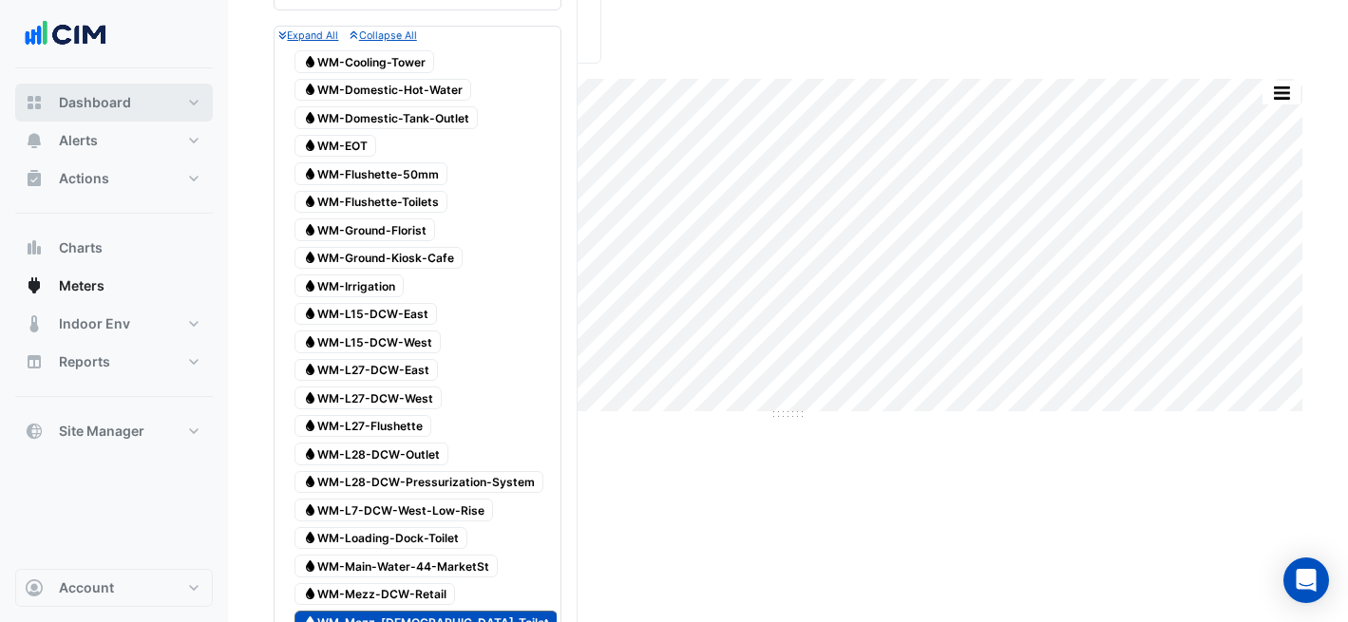
select select "***"
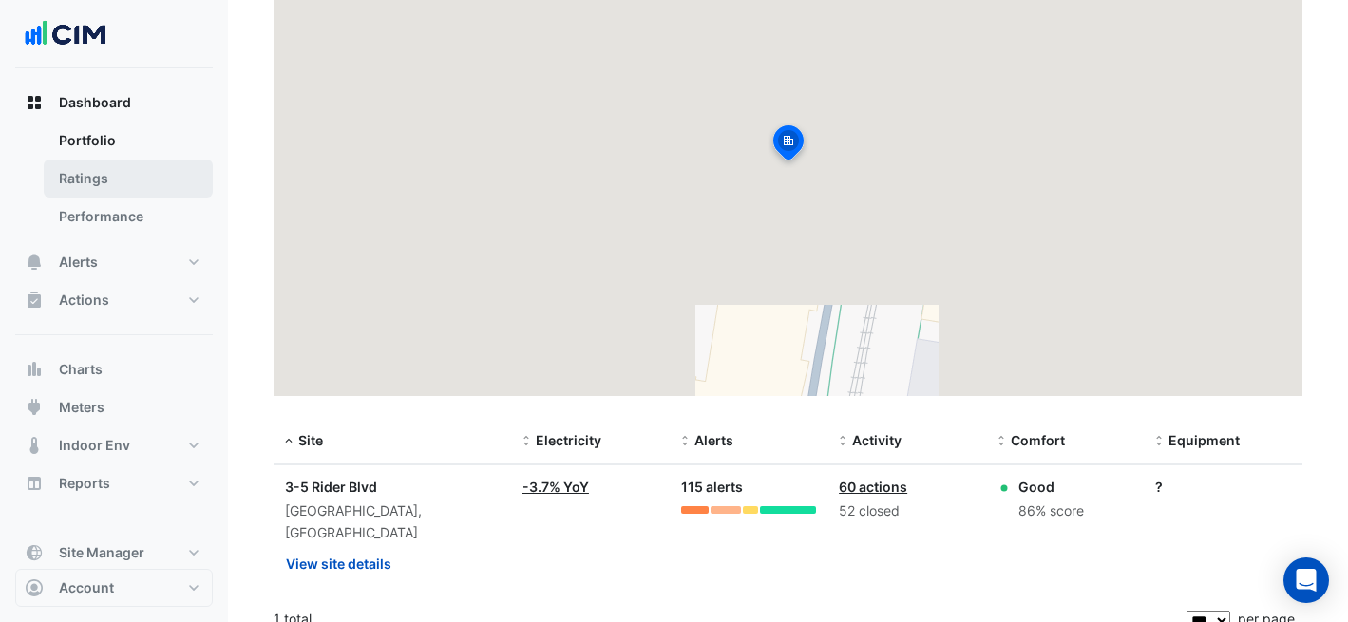
click at [178, 181] on link "Ratings" at bounding box center [128, 179] width 169 height 38
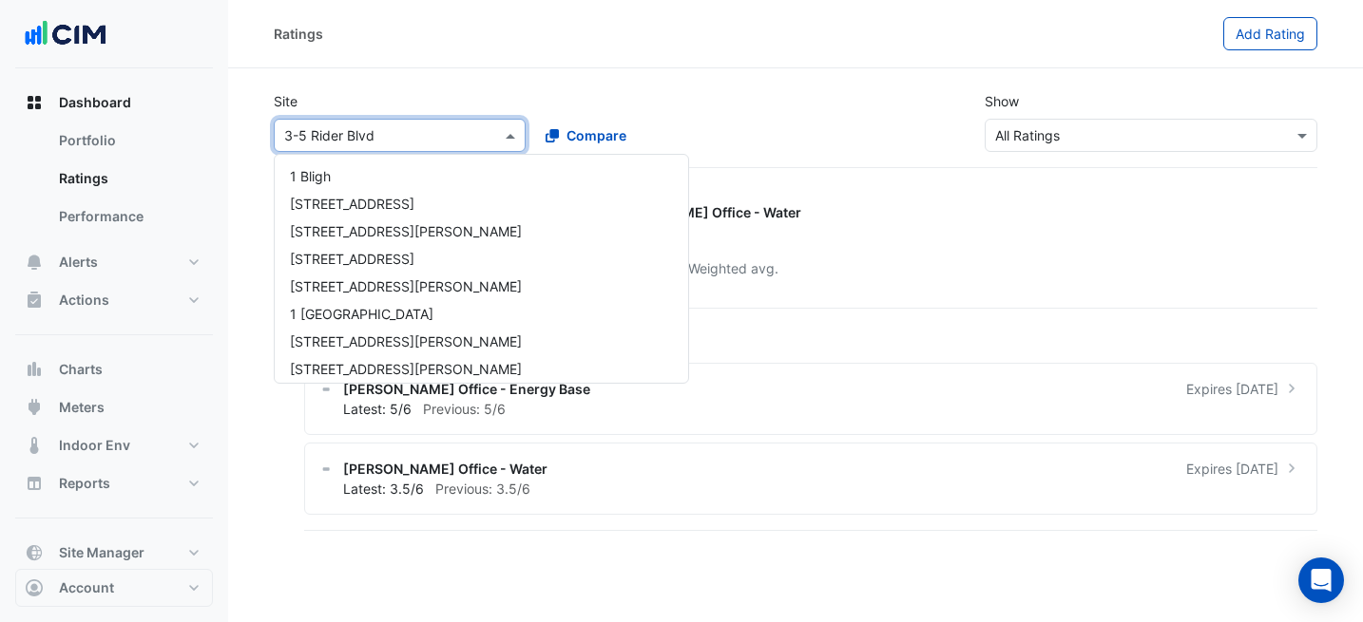
click at [326, 135] on input "text" at bounding box center [380, 136] width 193 height 20
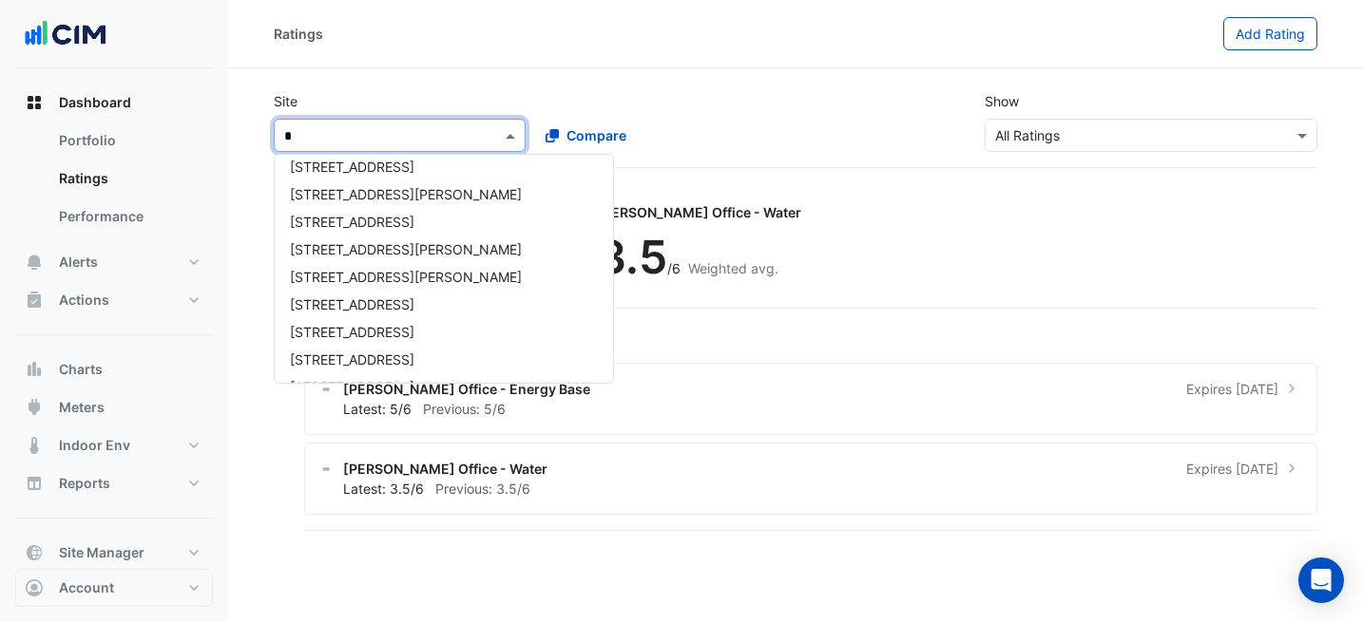
type input "**"
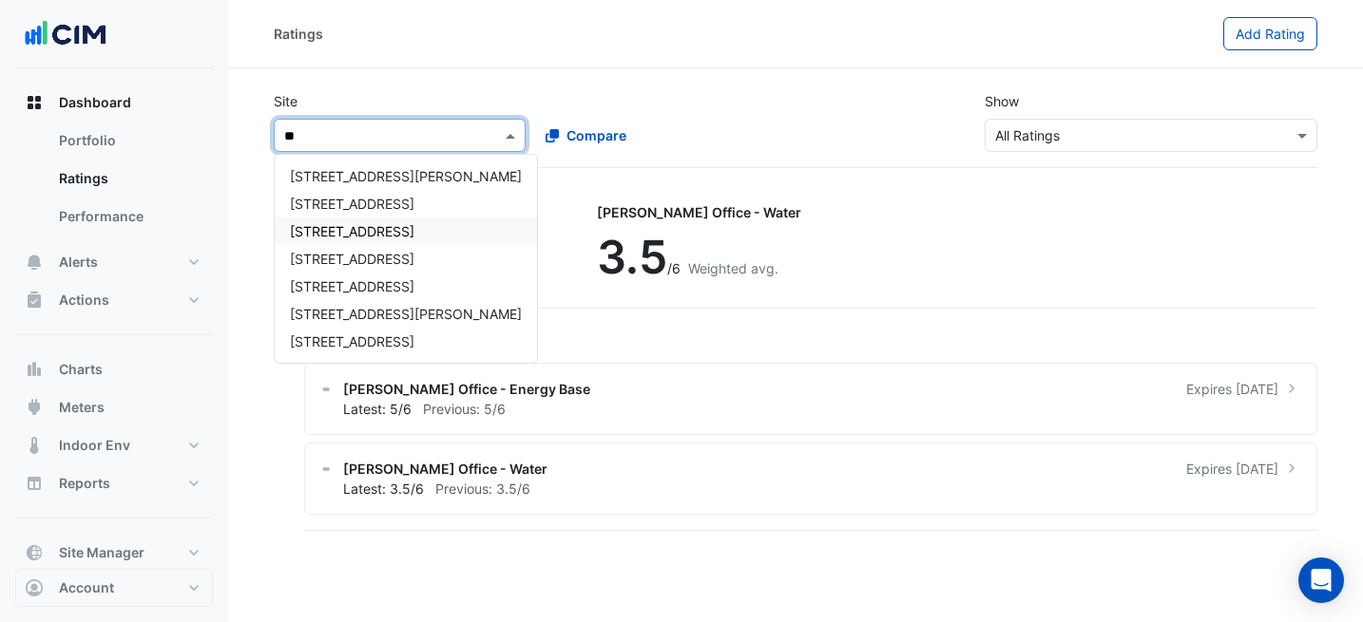
click at [339, 224] on span "[STREET_ADDRESS]" at bounding box center [352, 231] width 124 height 16
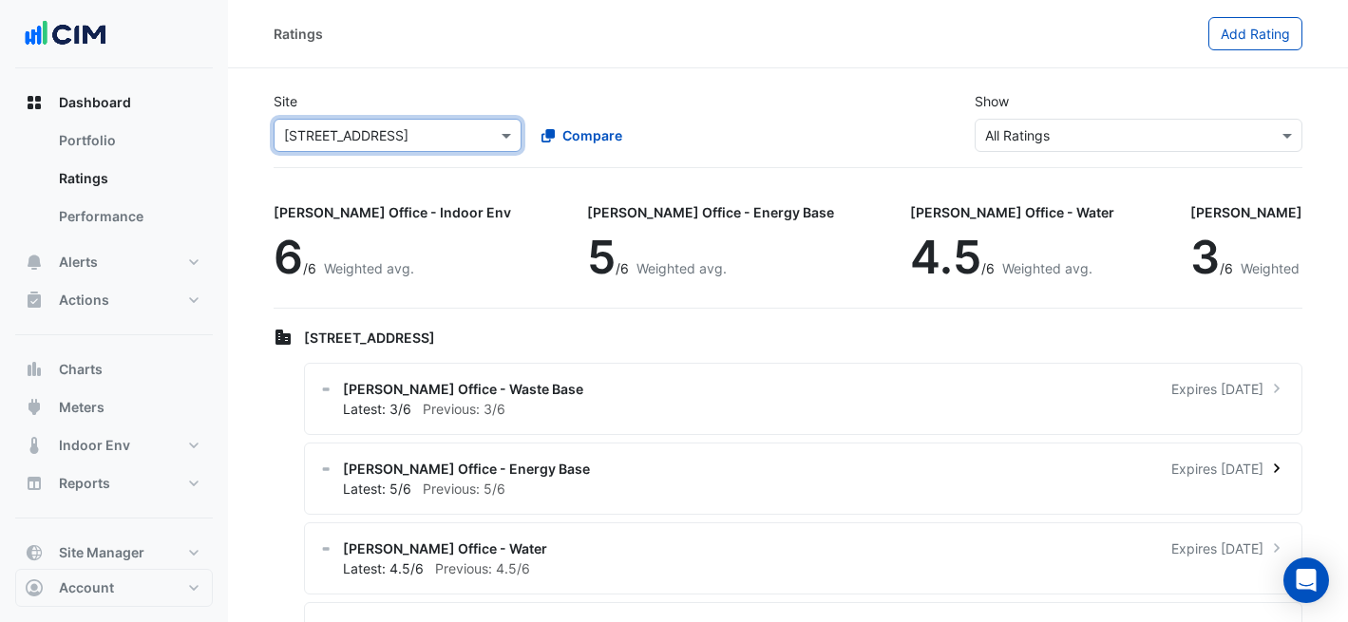
click at [776, 469] on div "[PERSON_NAME] Office - Energy Base Expires [DATE]" at bounding box center [815, 469] width 944 height 20
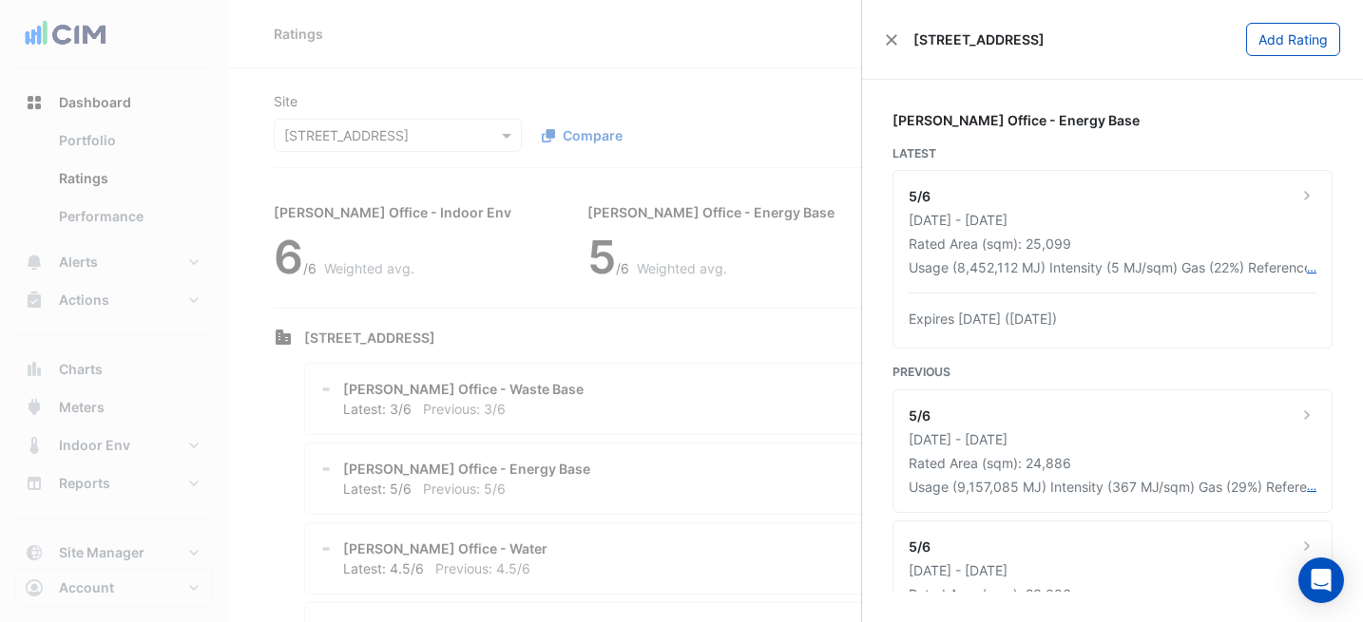
click at [681, 385] on ngb-offcanvas-backdrop at bounding box center [681, 311] width 1363 height 622
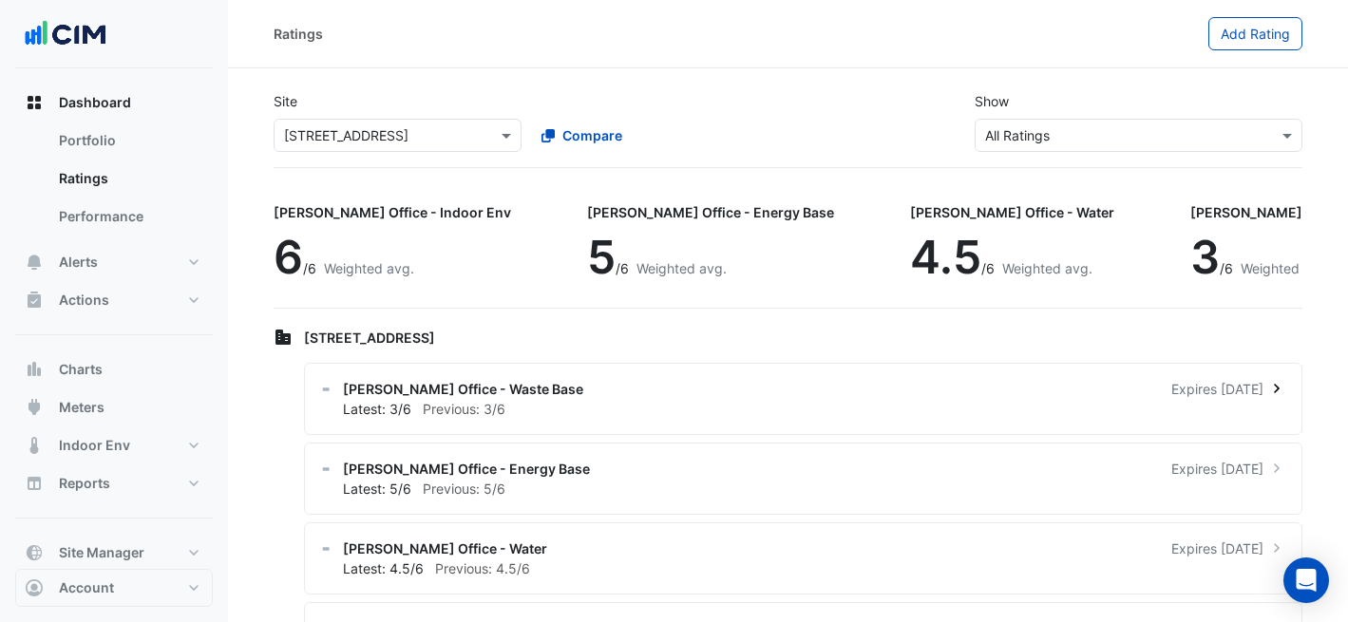
click at [717, 389] on div "[PERSON_NAME] Office - Waste Base Expires [DATE]" at bounding box center [815, 389] width 944 height 20
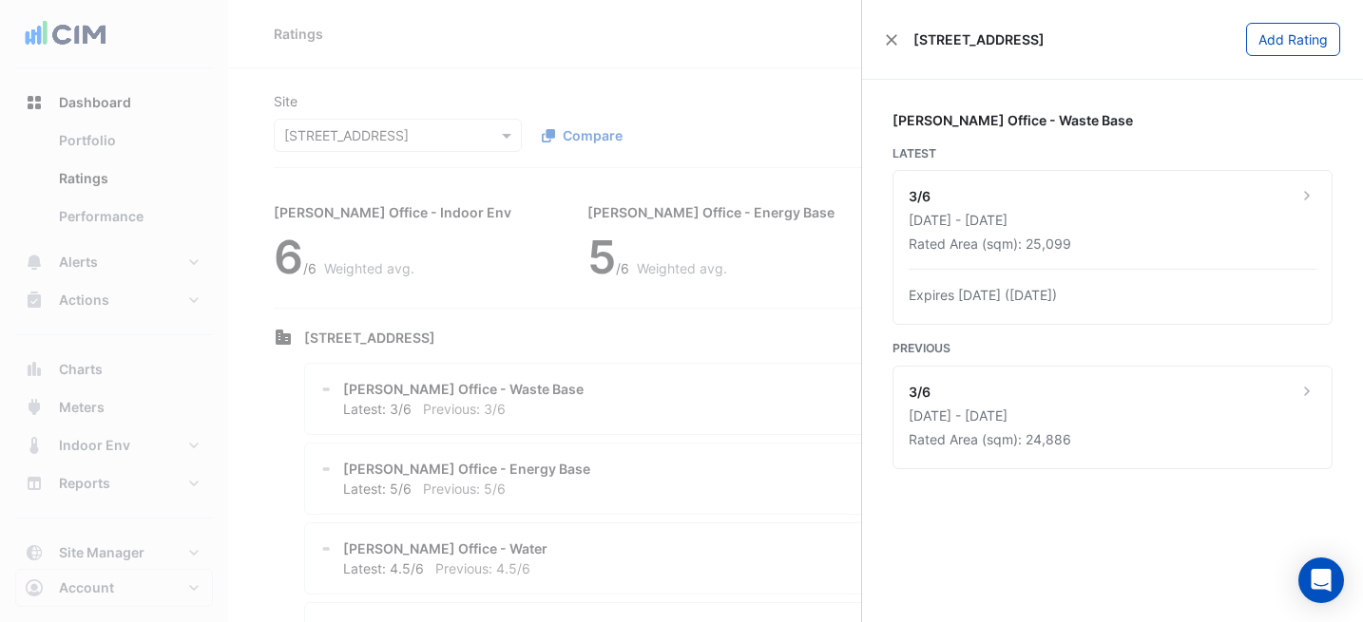
click at [689, 335] on ngb-offcanvas-backdrop at bounding box center [681, 311] width 1363 height 622
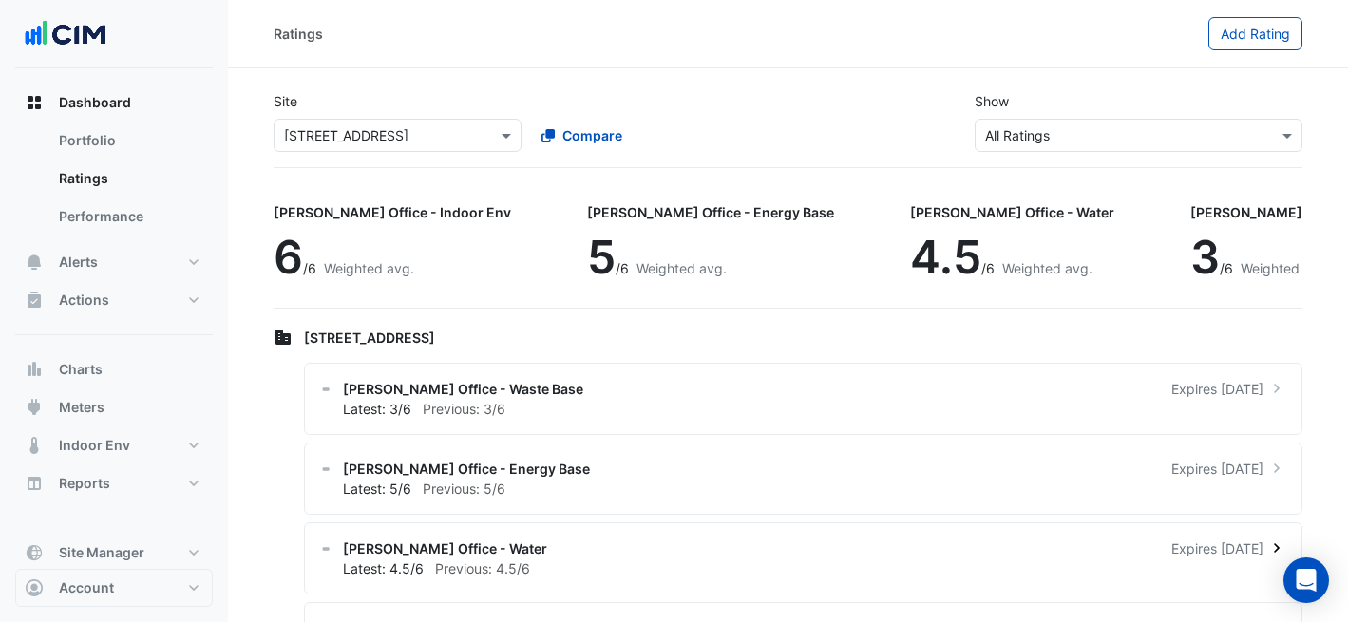
click at [649, 535] on div "[PERSON_NAME] Office - Water Expires [DATE] Latest: 4.5/6 Previous: 4.5/6" at bounding box center [803, 559] width 999 height 72
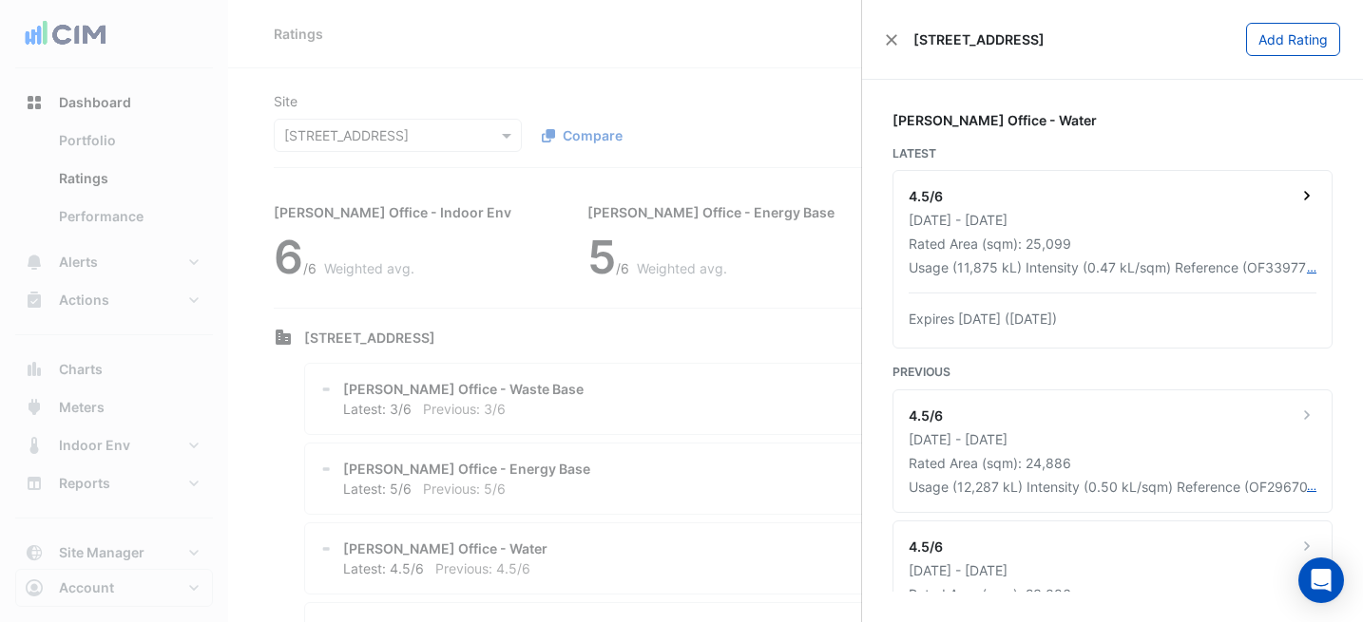
click at [1129, 211] on div "[DATE] - [DATE]" at bounding box center [1112, 220] width 408 height 20
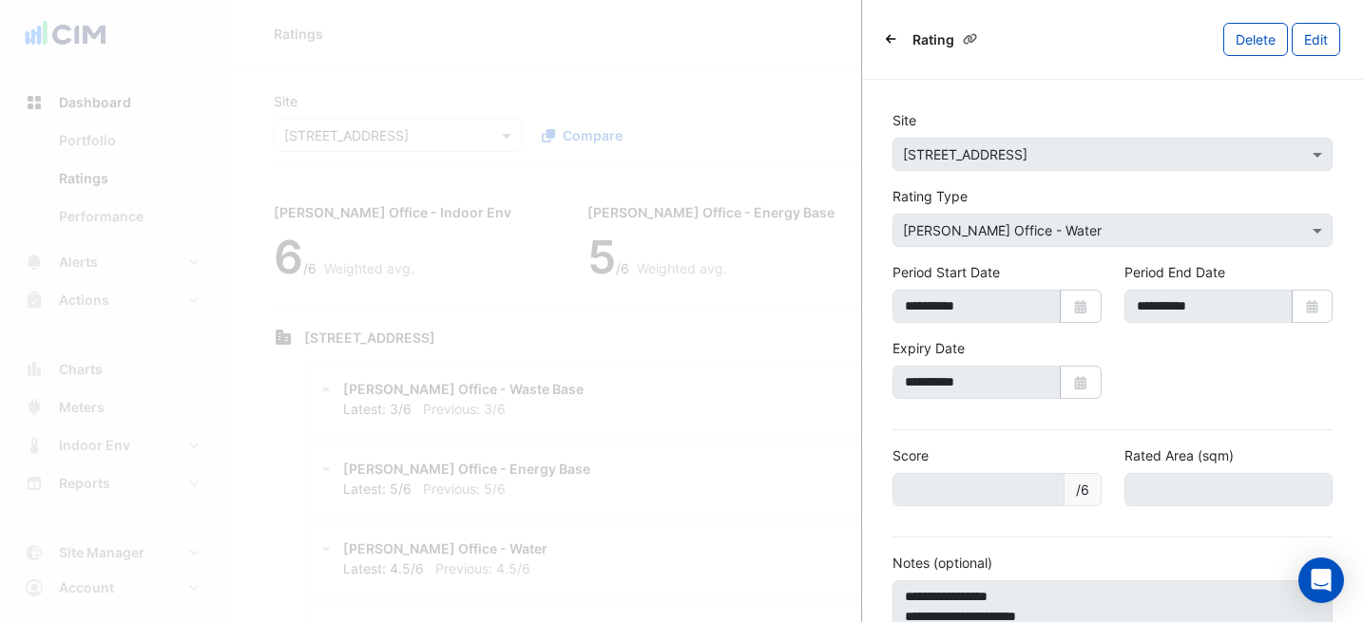
click at [765, 33] on ngb-offcanvas-backdrop at bounding box center [681, 311] width 1363 height 622
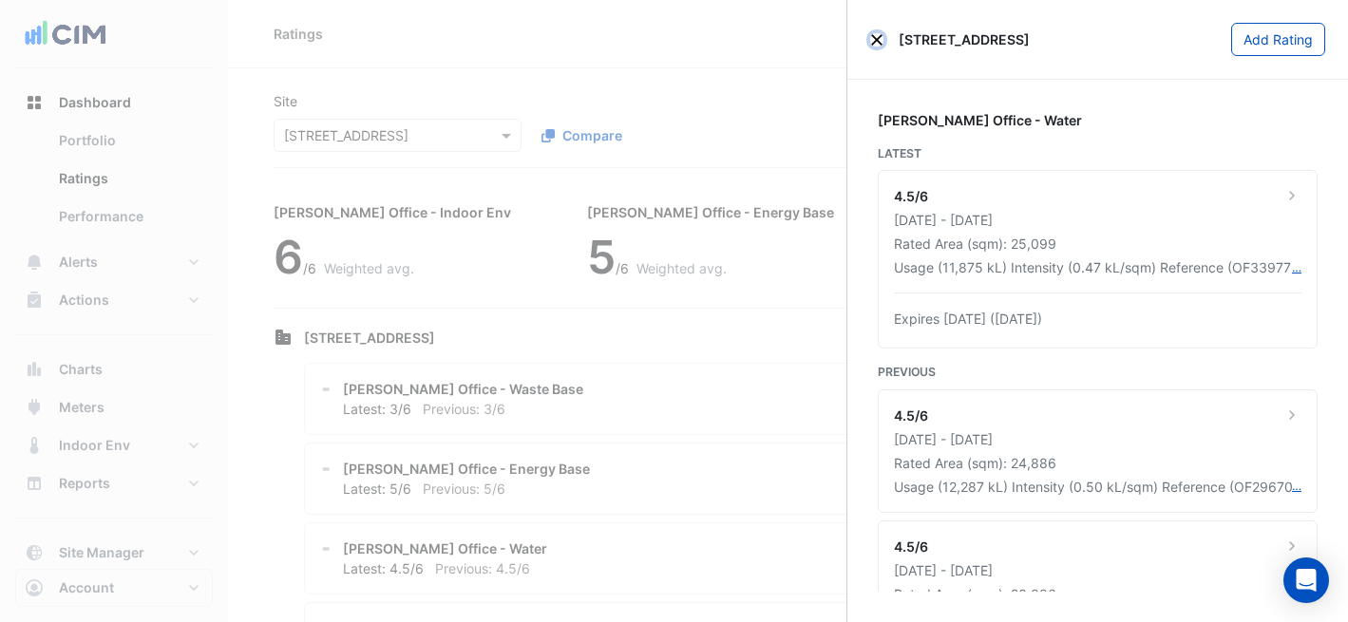
click at [880, 40] on button "Close" at bounding box center [876, 39] width 13 height 13
